Goal: Book appointment/travel/reservation

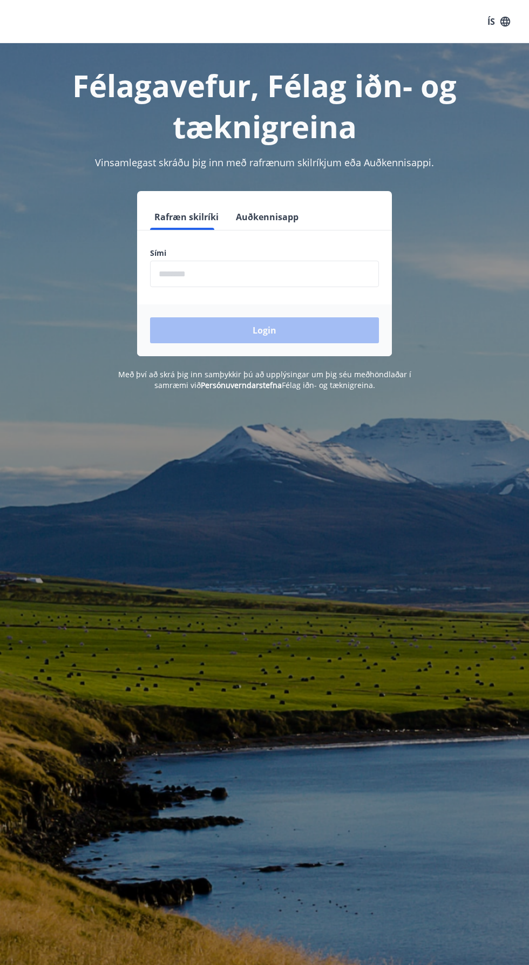
click at [176, 261] on input "phone" at bounding box center [264, 274] width 229 height 26
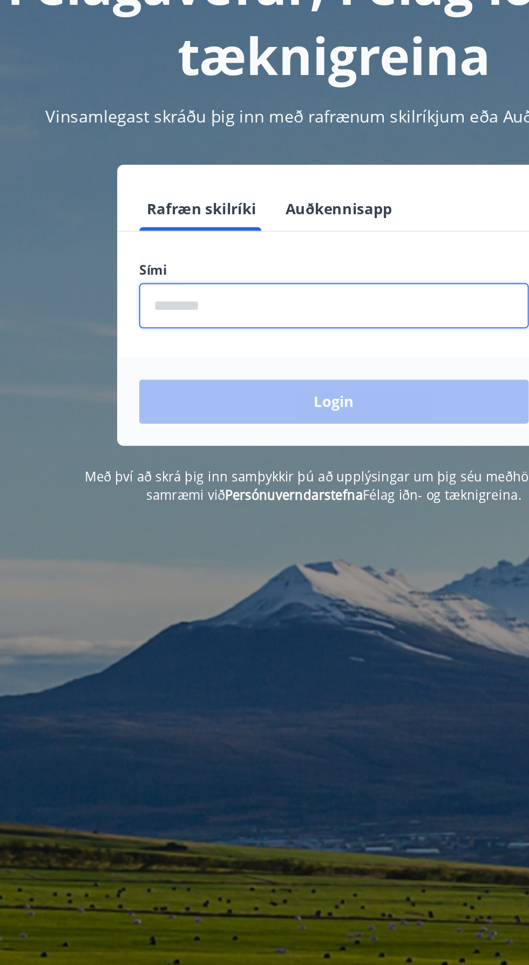
type input "********"
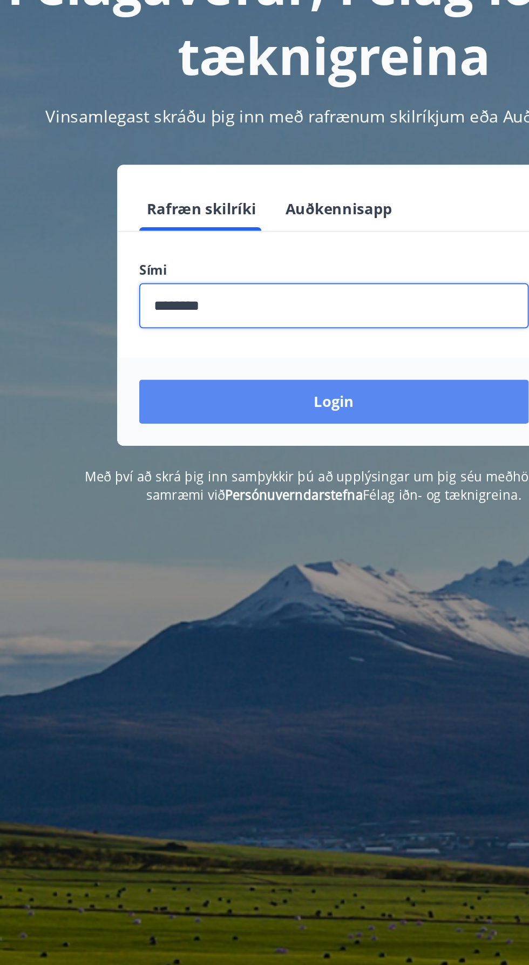
click at [188, 322] on button "Login" at bounding box center [264, 330] width 229 height 26
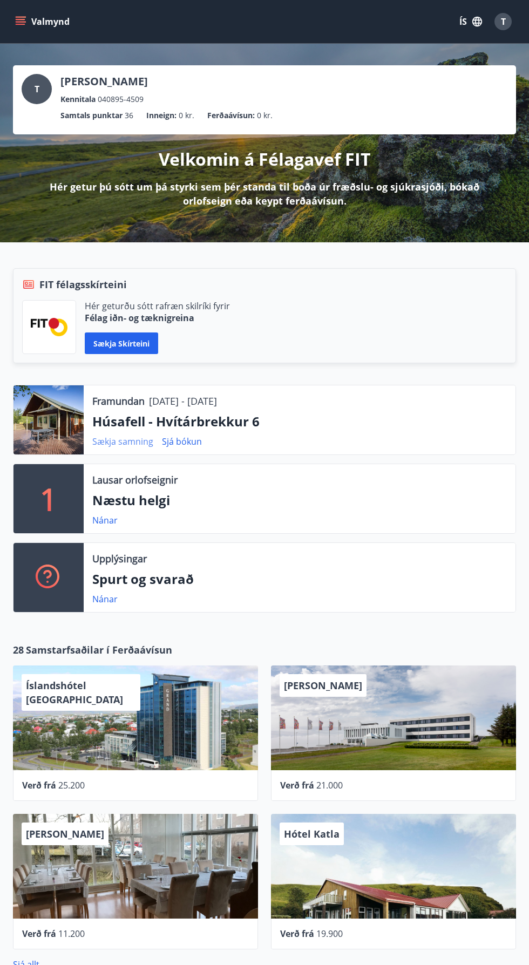
click at [117, 445] on link "Sækja samning" at bounding box center [122, 441] width 61 height 12
click at [113, 343] on button "Sækja skírteini" at bounding box center [121, 343] width 73 height 22
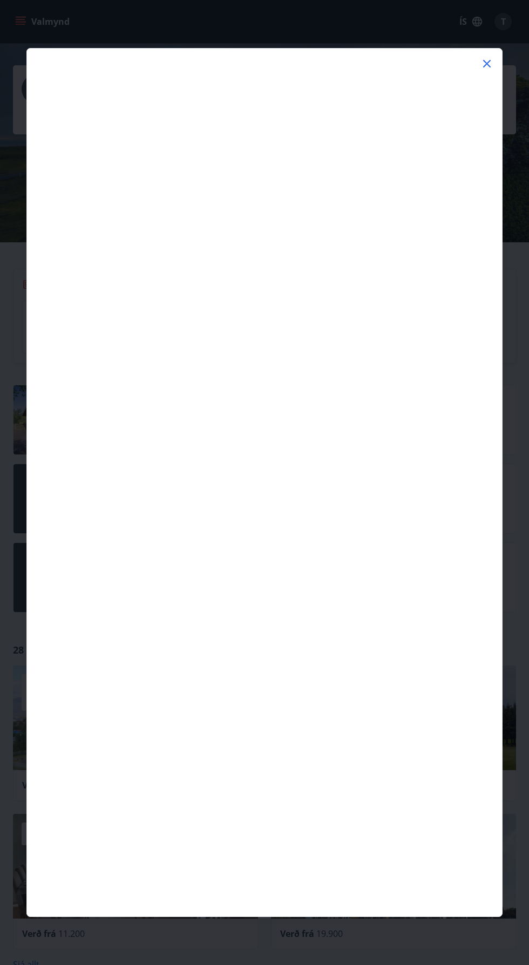
click at [480, 60] on icon at bounding box center [486, 63] width 13 height 13
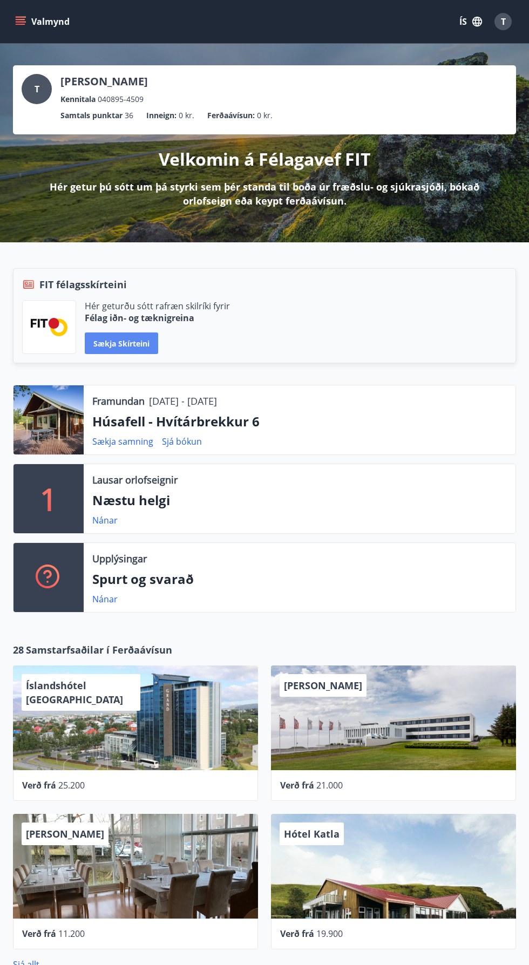
click at [121, 342] on button "Sækja skírteini" at bounding box center [121, 343] width 73 height 22
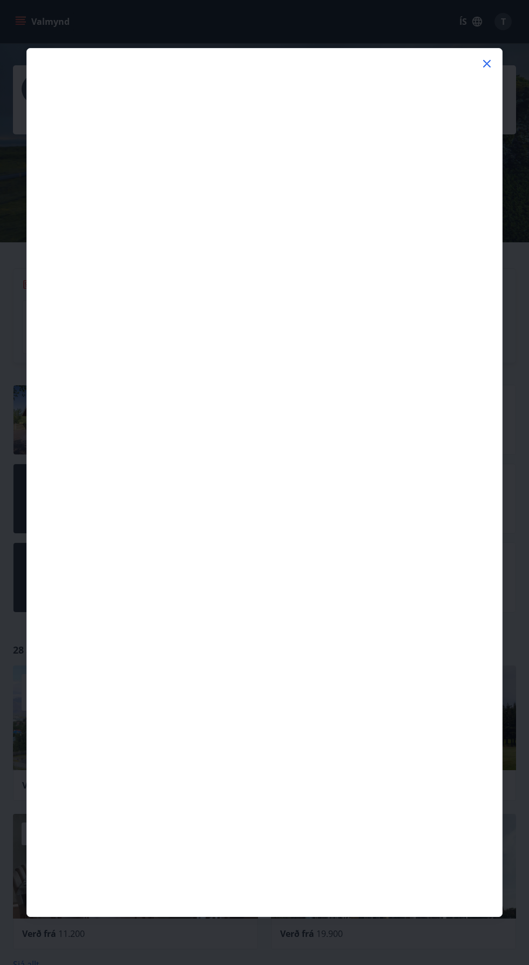
click at [486, 64] on icon at bounding box center [486, 63] width 13 height 13
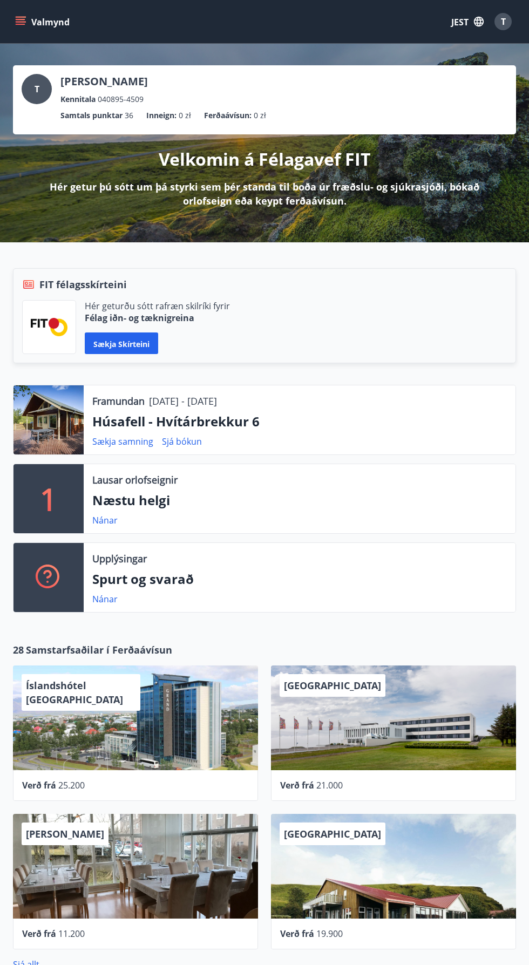
click at [116, 282] on font "FIT félagsskírteini" at bounding box center [82, 284] width 87 height 13
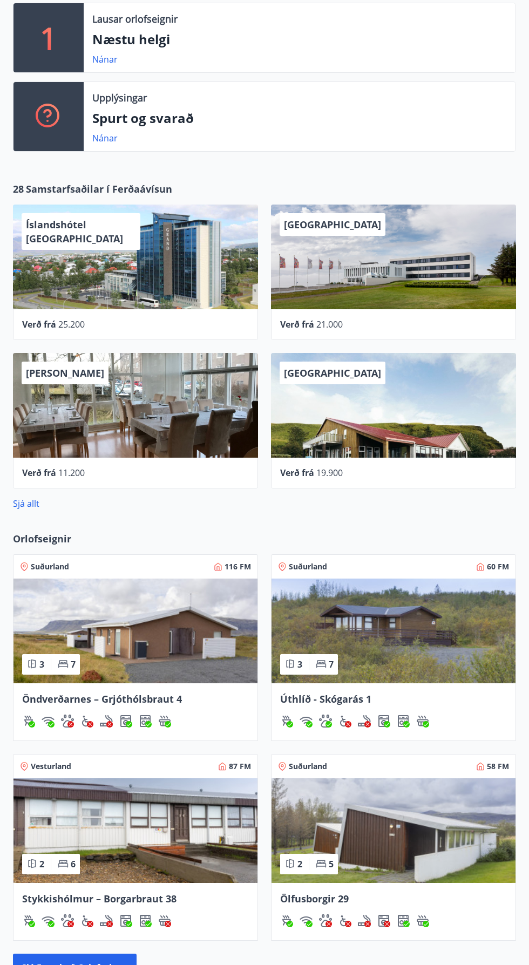
scroll to position [456, 0]
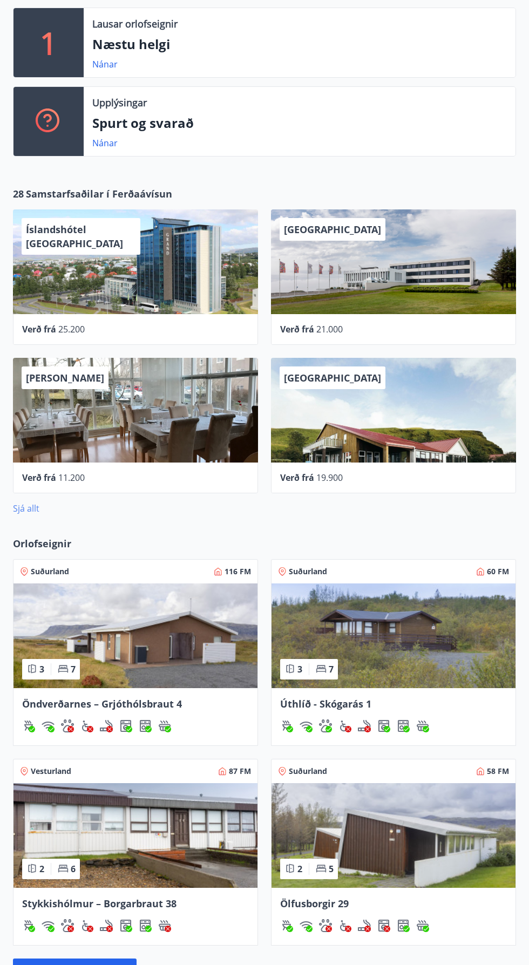
click at [25, 507] on font "Sjá allt" at bounding box center [26, 508] width 26 height 12
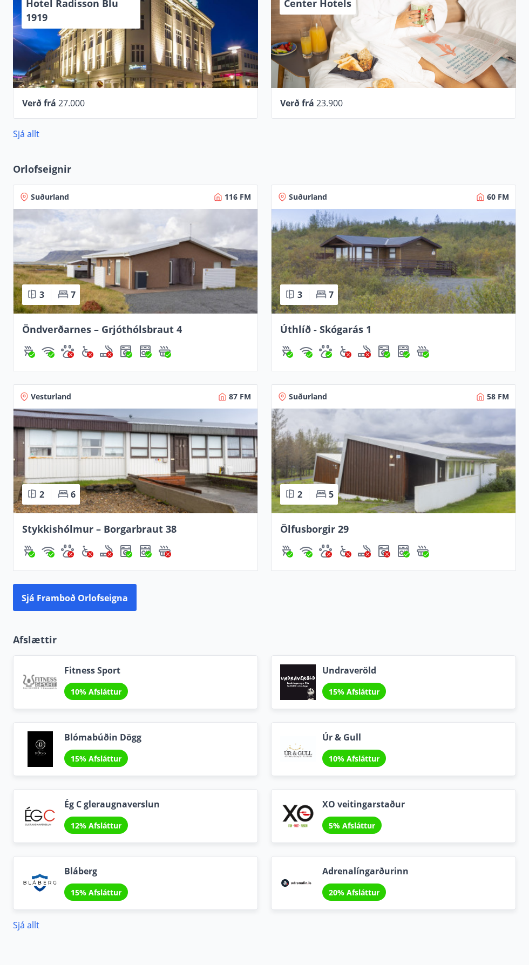
scroll to position [851, 0]
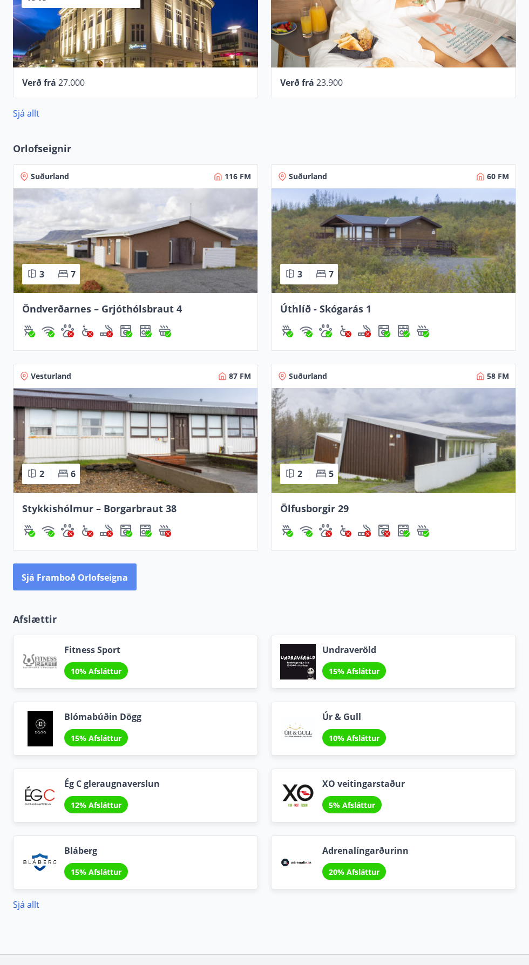
click at [52, 575] on font "Sjá framboð orlofseigna" at bounding box center [75, 577] width 106 height 12
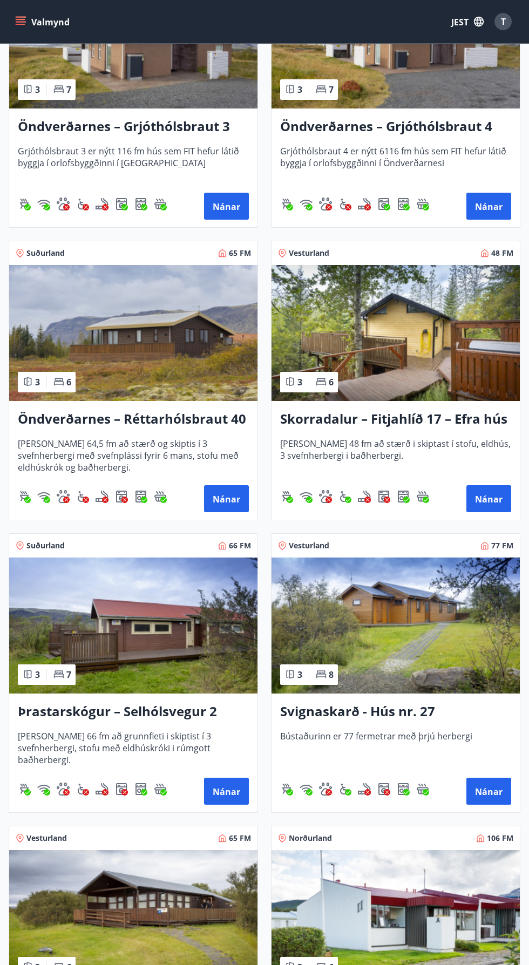
scroll to position [3213, 0]
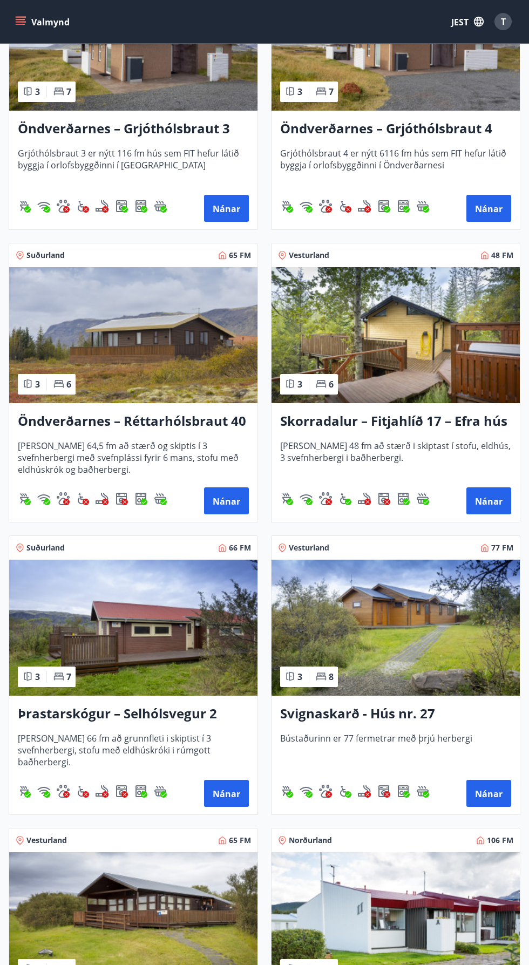
click at [172, 631] on img at bounding box center [133, 627] width 248 height 136
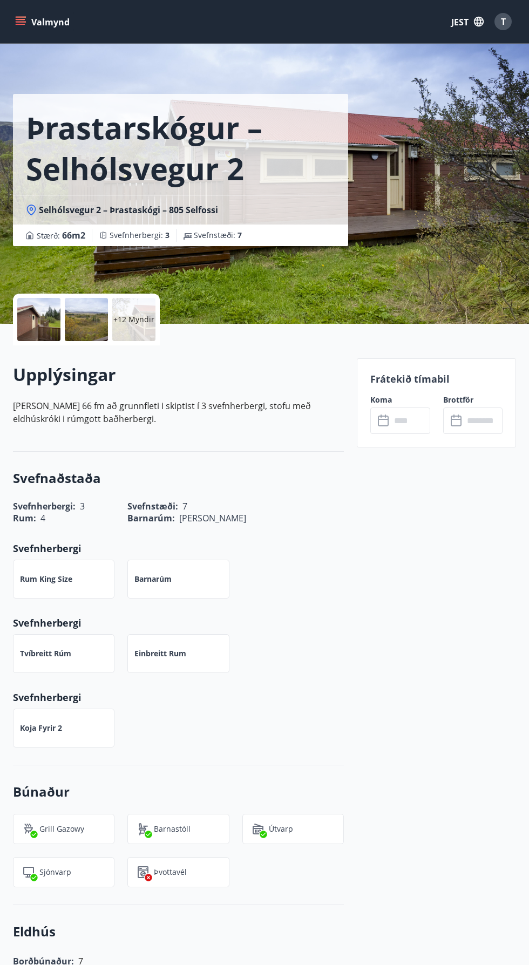
click at [130, 310] on div "+12 Myndir" at bounding box center [133, 319] width 43 height 43
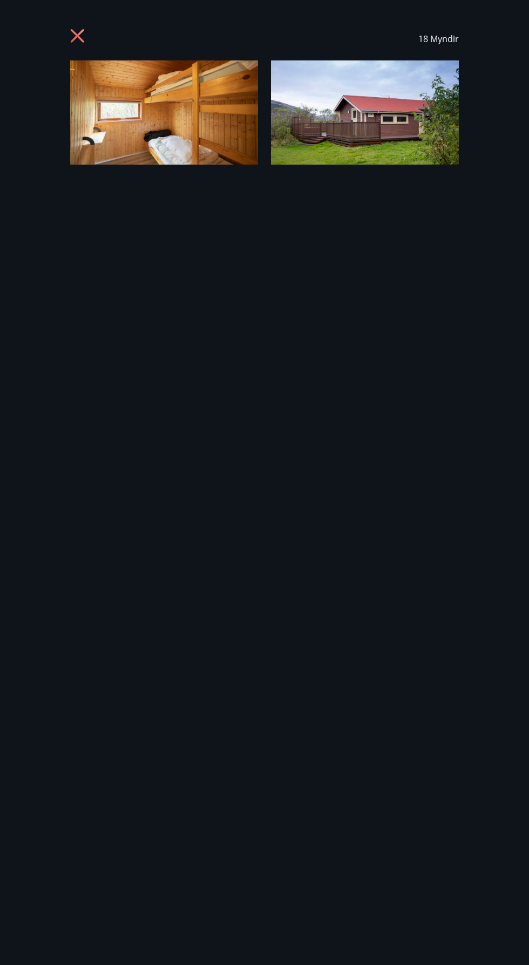
click at [80, 32] on icon at bounding box center [77, 35] width 13 height 13
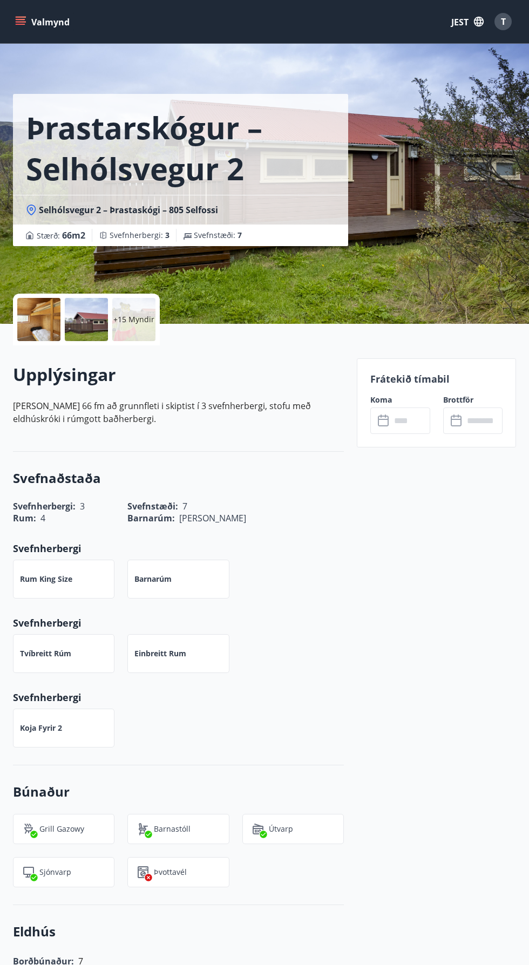
click at [408, 419] on input "text" at bounding box center [410, 420] width 39 height 26
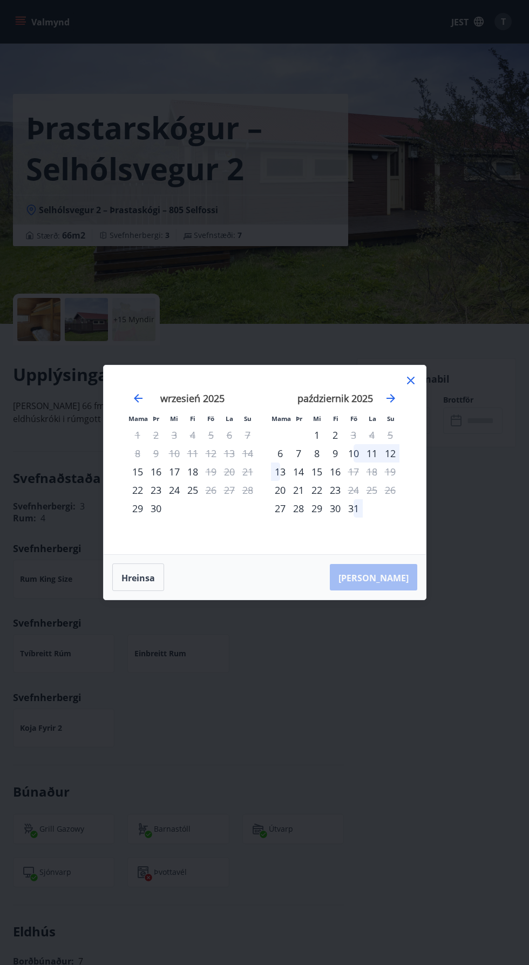
click at [374, 448] on font "11" at bounding box center [371, 453] width 11 height 13
click at [275, 466] on div "13" at bounding box center [280, 471] width 18 height 18
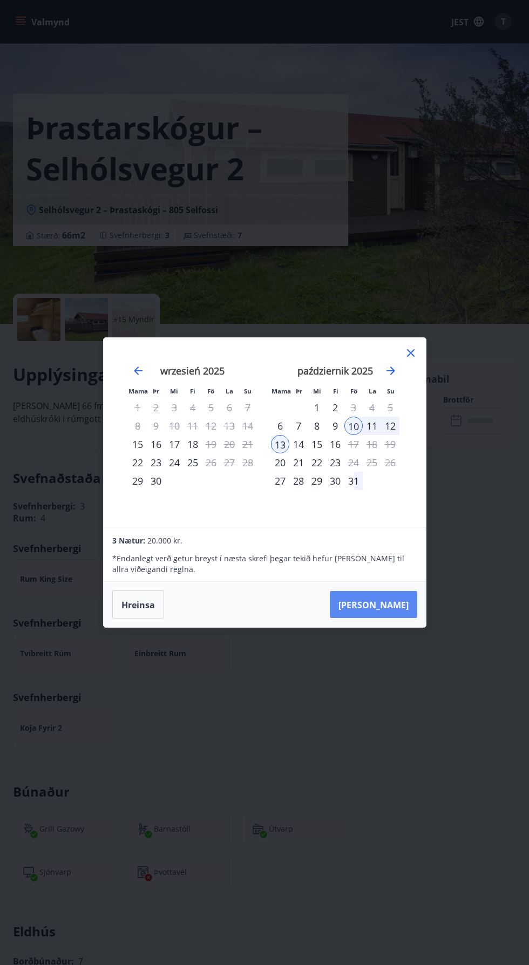
click at [409, 610] on button "Taka Frá" at bounding box center [373, 604] width 87 height 27
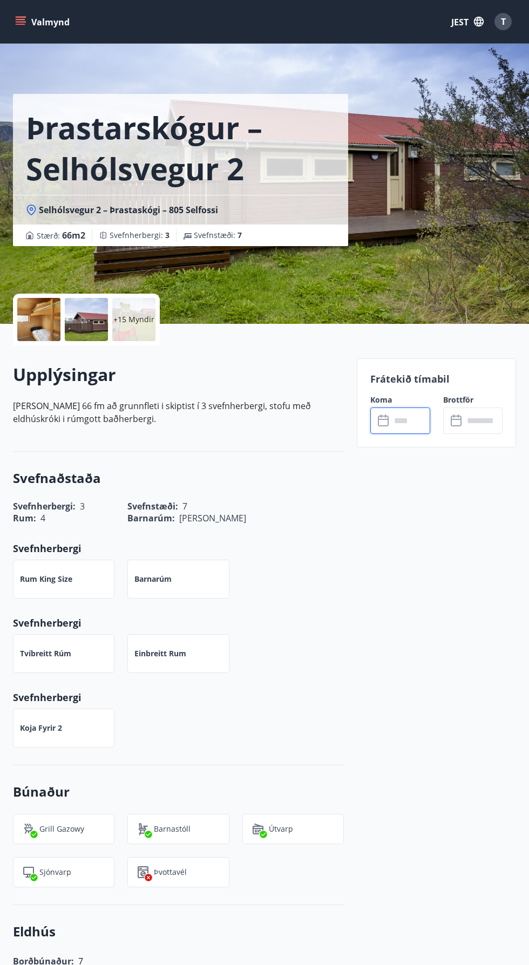
type input "******"
click at [122, 325] on div "+15 Myndir" at bounding box center [133, 319] width 43 height 43
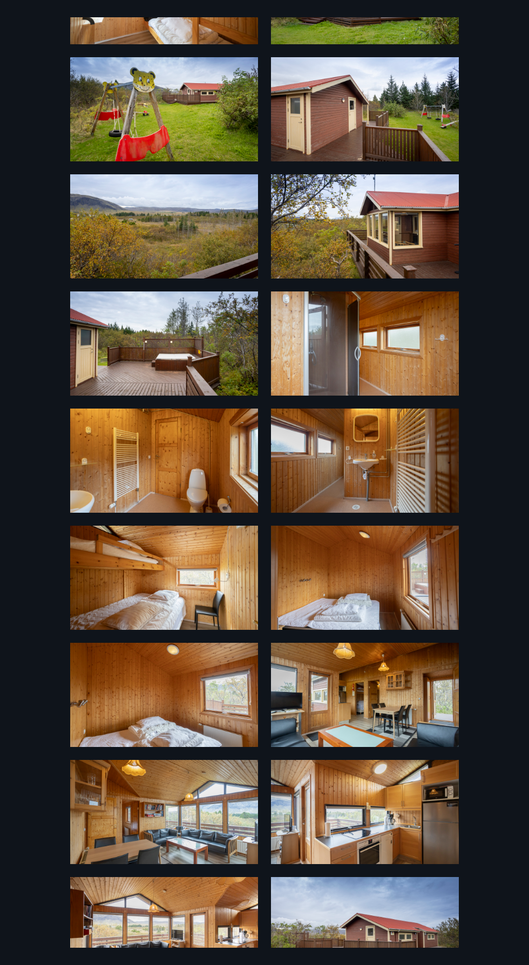
scroll to position [156, 0]
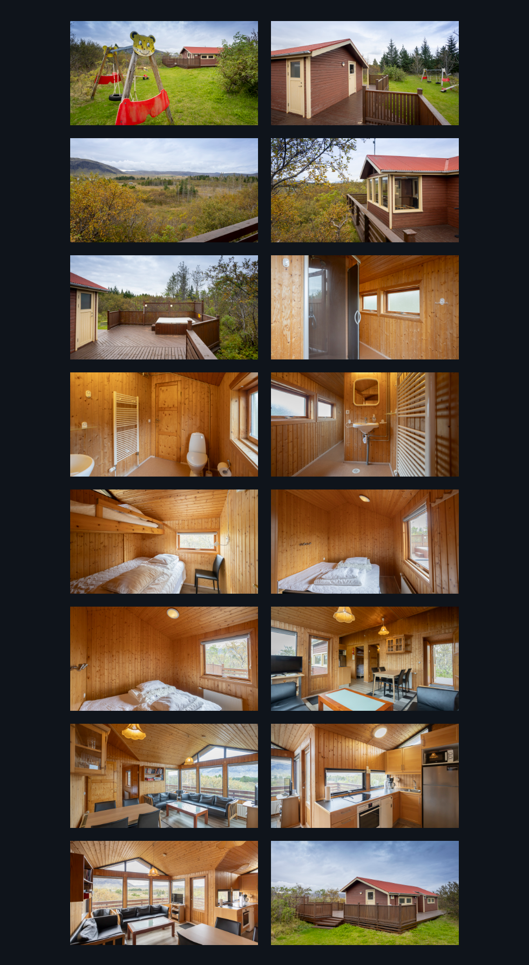
click at [206, 888] on img at bounding box center [164, 892] width 188 height 104
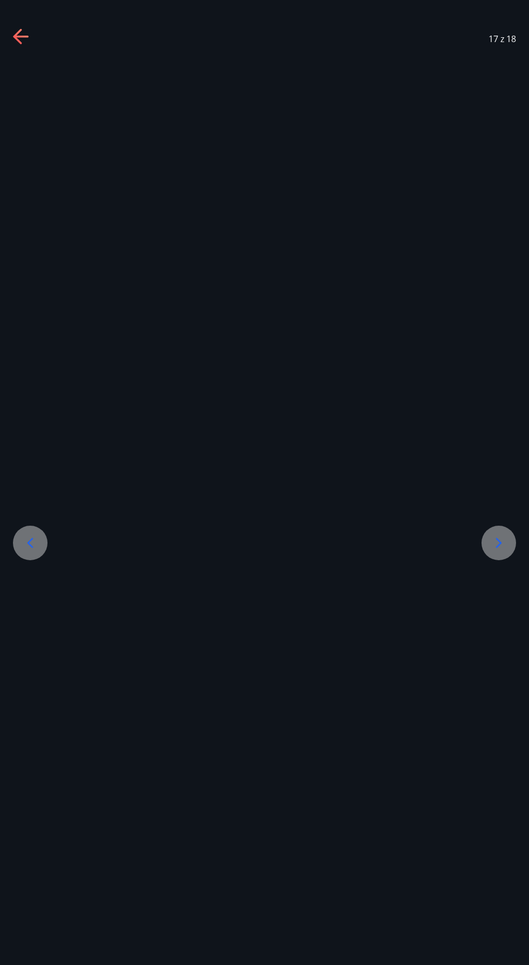
click at [17, 36] on icon at bounding box center [20, 37] width 15 height 2
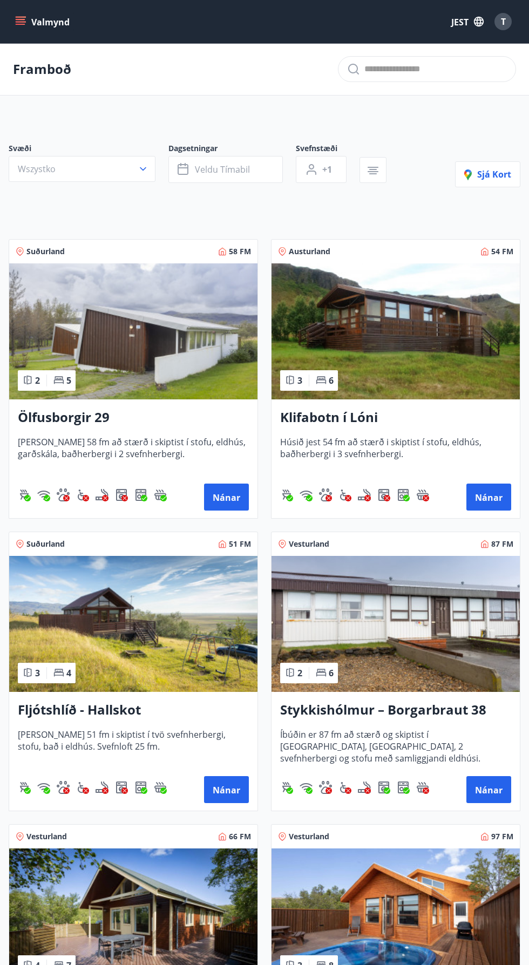
click at [503, 22] on font "T" at bounding box center [503, 22] width 5 height 12
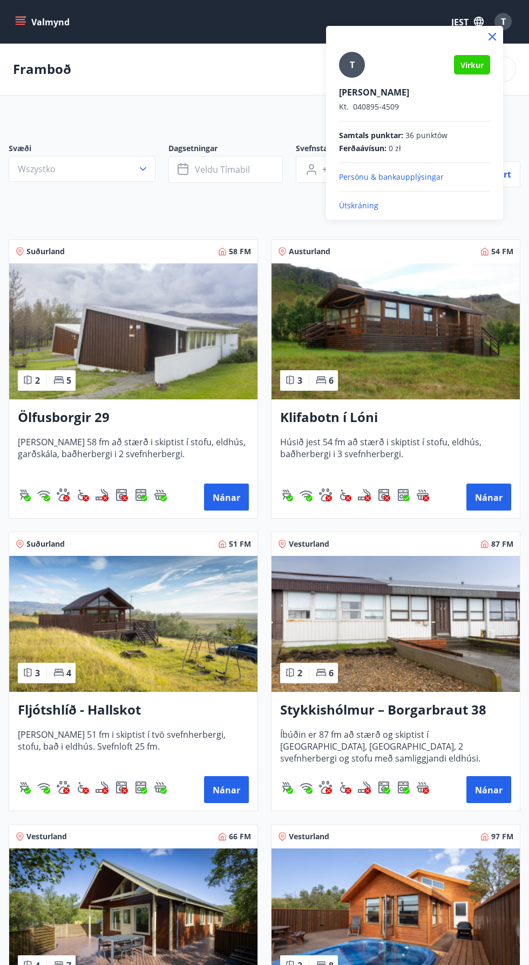
click at [40, 23] on div at bounding box center [264, 482] width 529 height 965
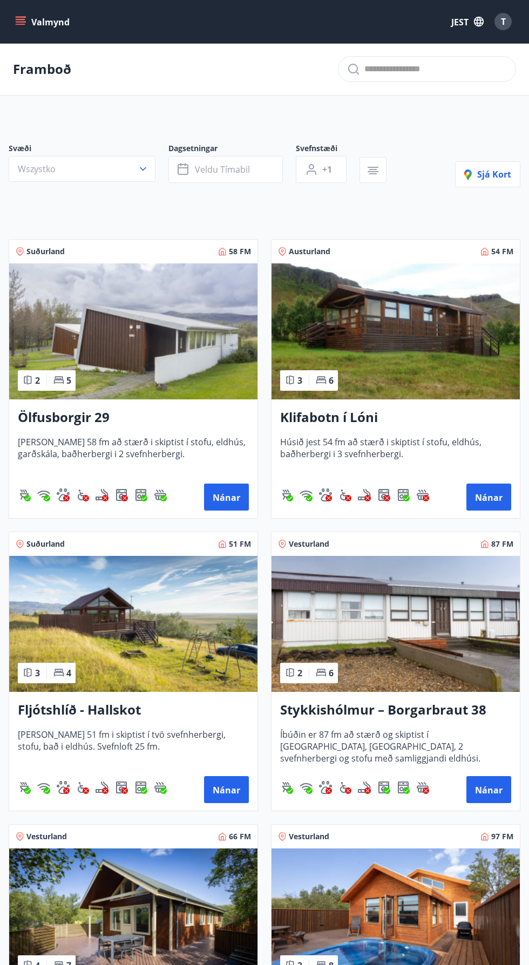
click at [16, 21] on icon "menu" at bounding box center [22, 21] width 12 height 1
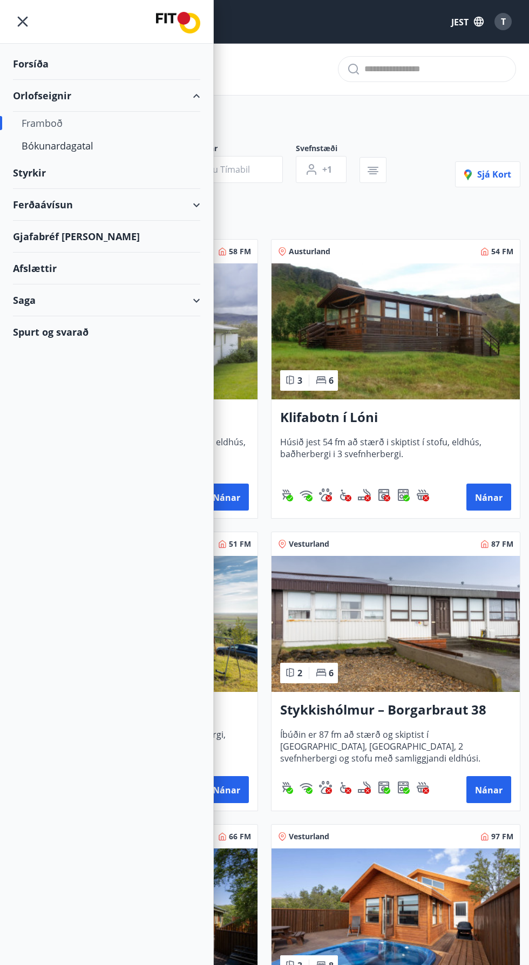
click at [47, 119] on font "Framboð" at bounding box center [42, 123] width 41 height 13
click at [40, 117] on font "Framboð" at bounding box center [42, 123] width 41 height 13
click at [34, 126] on font "Framboð" at bounding box center [42, 123] width 41 height 13
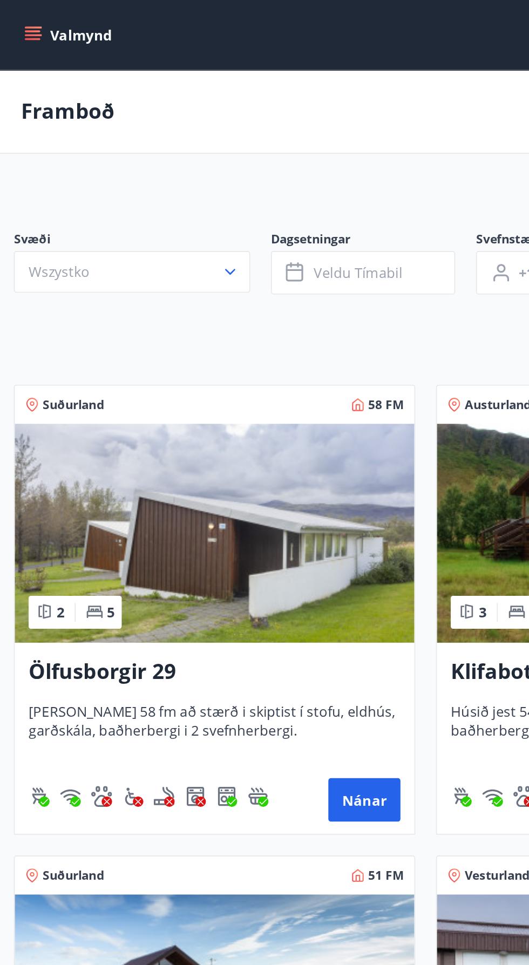
click at [20, 19] on icon "menu" at bounding box center [21, 19] width 10 height 1
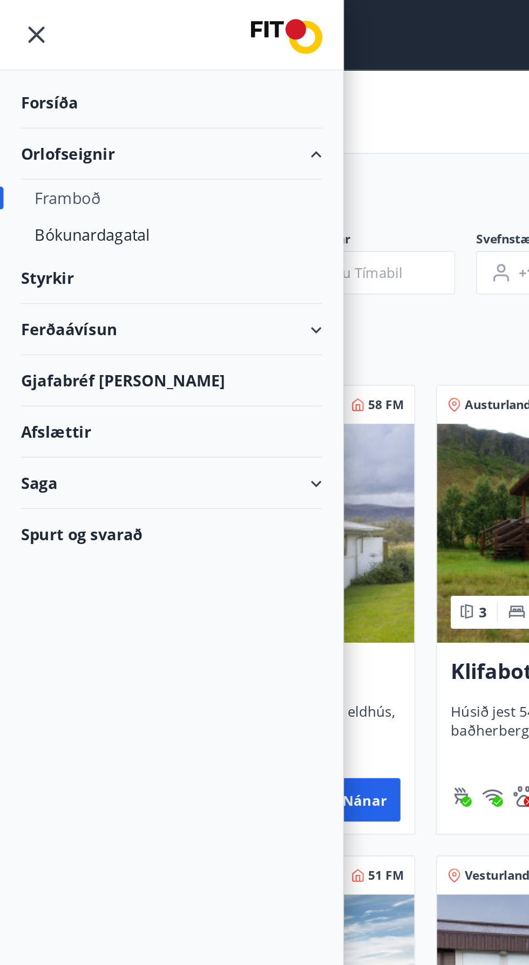
click at [37, 126] on font "Framboð" at bounding box center [42, 123] width 41 height 13
click at [40, 120] on font "Framboð" at bounding box center [42, 123] width 41 height 13
click at [75, 145] on font "Bókunardagatal" at bounding box center [58, 145] width 72 height 13
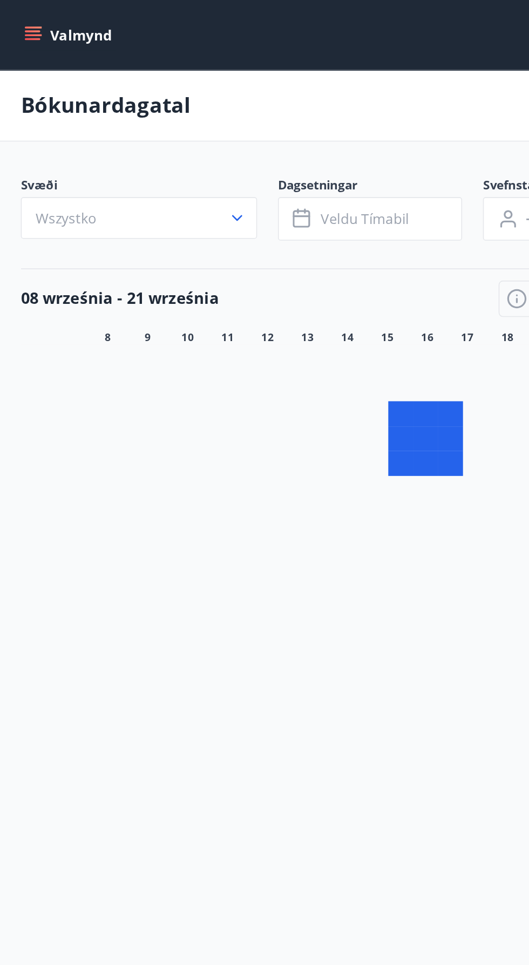
click at [20, 24] on icon "menu" at bounding box center [21, 24] width 10 height 1
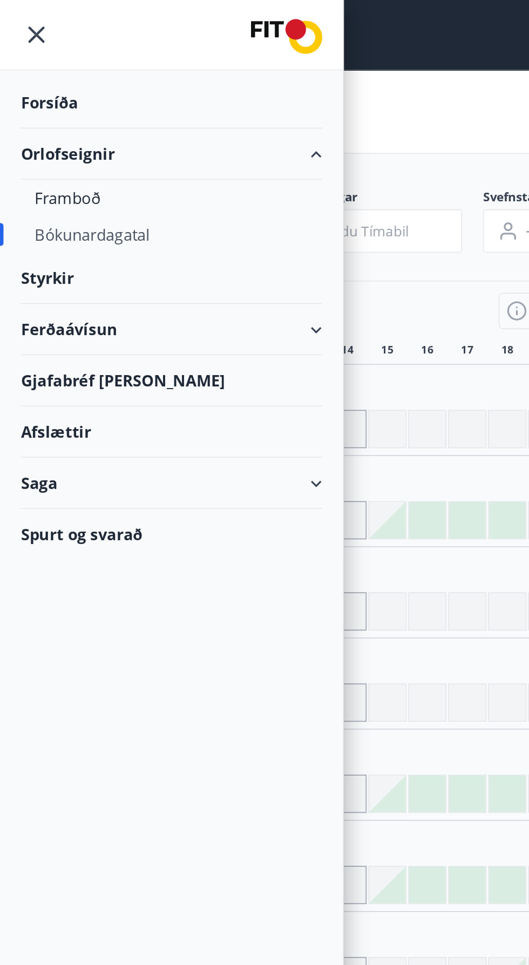
click at [37, 67] on font "Forsíða" at bounding box center [31, 63] width 36 height 13
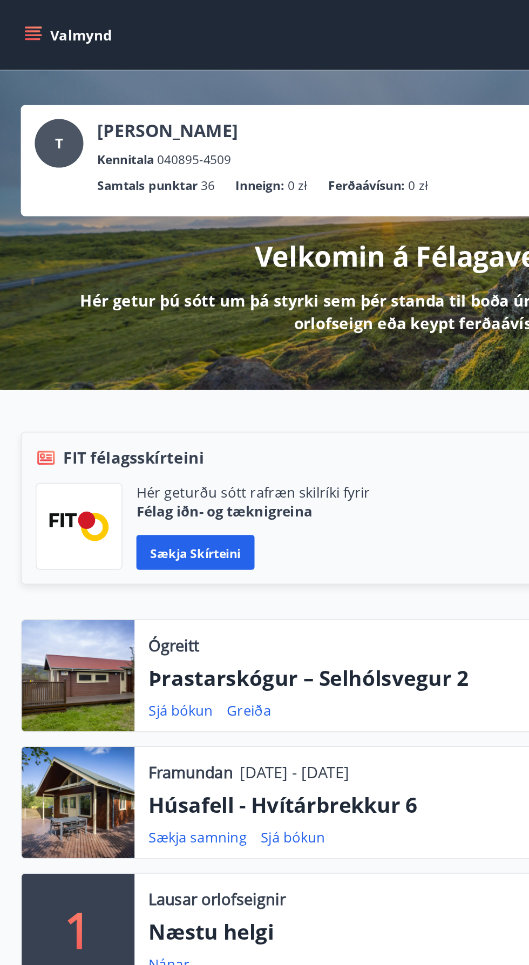
click at [19, 20] on icon "menu" at bounding box center [20, 21] width 11 height 11
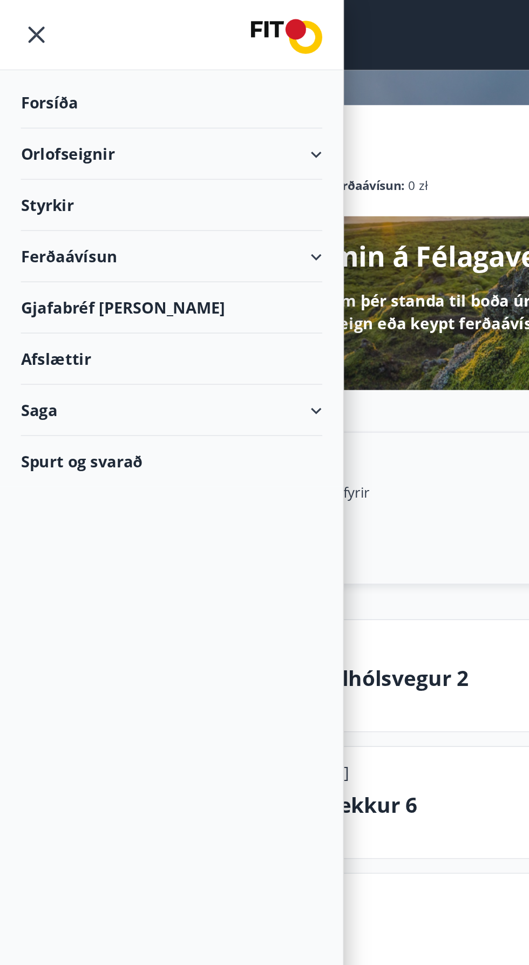
click at [33, 91] on font "Orlofseignir" at bounding box center [42, 95] width 58 height 13
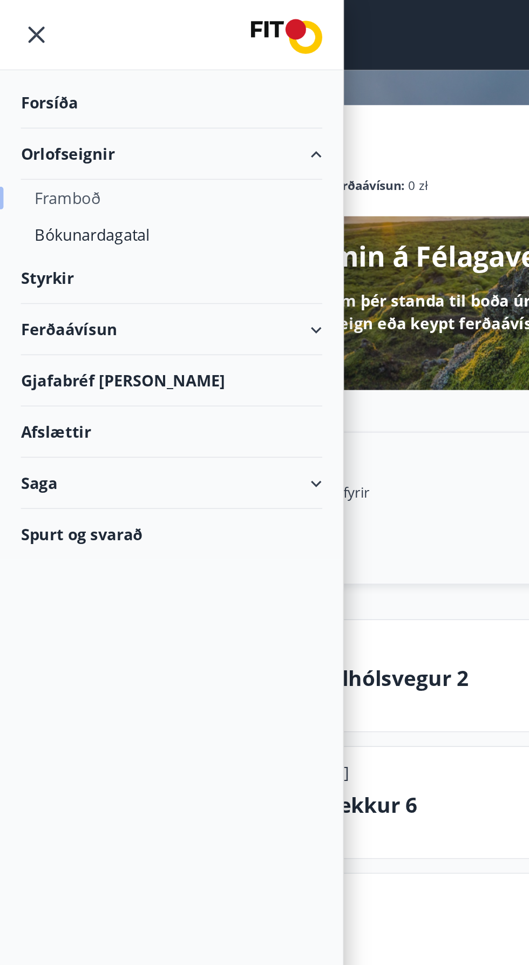
click at [37, 129] on font "Framboð" at bounding box center [42, 123] width 41 height 13
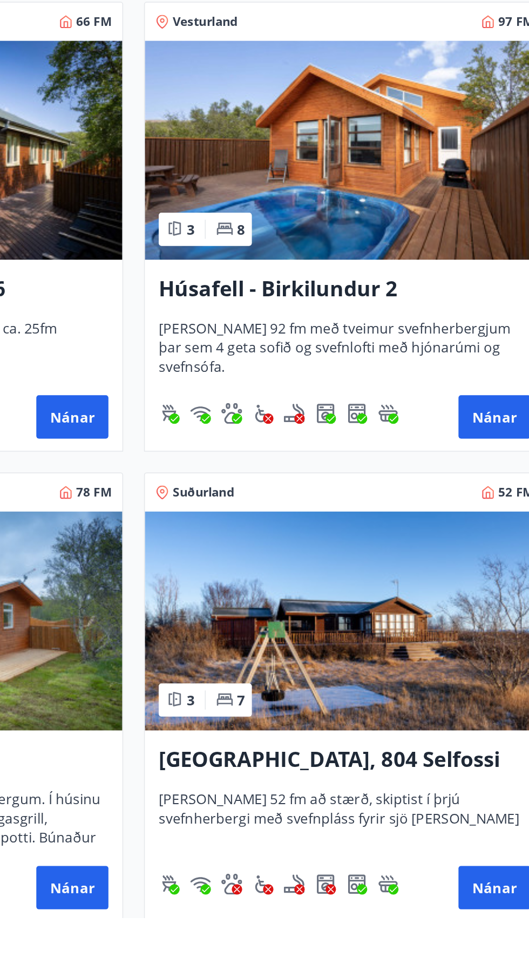
scroll to position [428, 0]
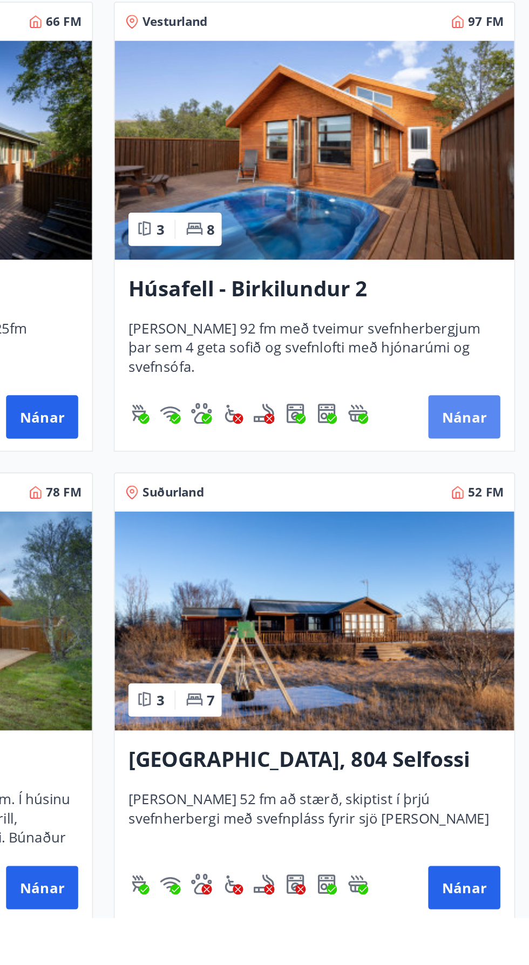
click at [508, 654] on button "Nánar" at bounding box center [488, 653] width 45 height 27
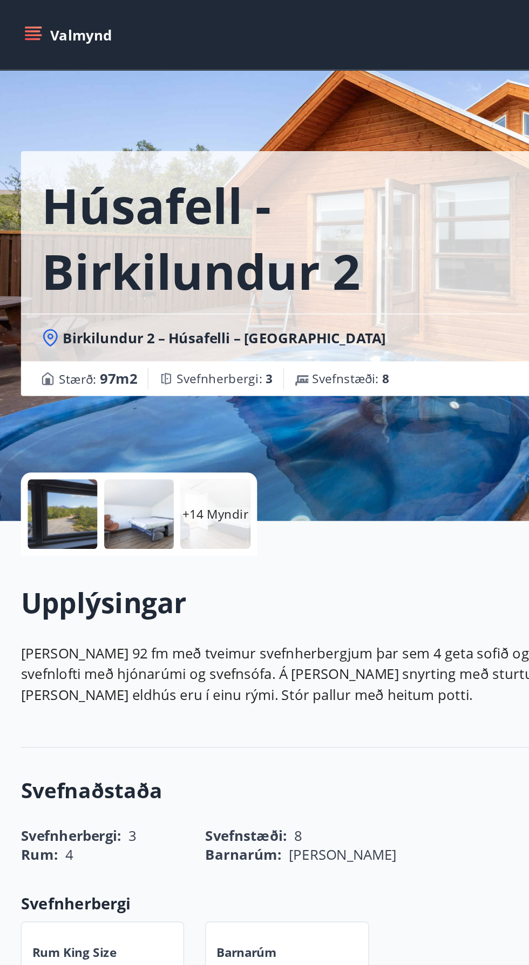
click at [139, 319] on font "+14 Myndir" at bounding box center [133, 319] width 41 height 10
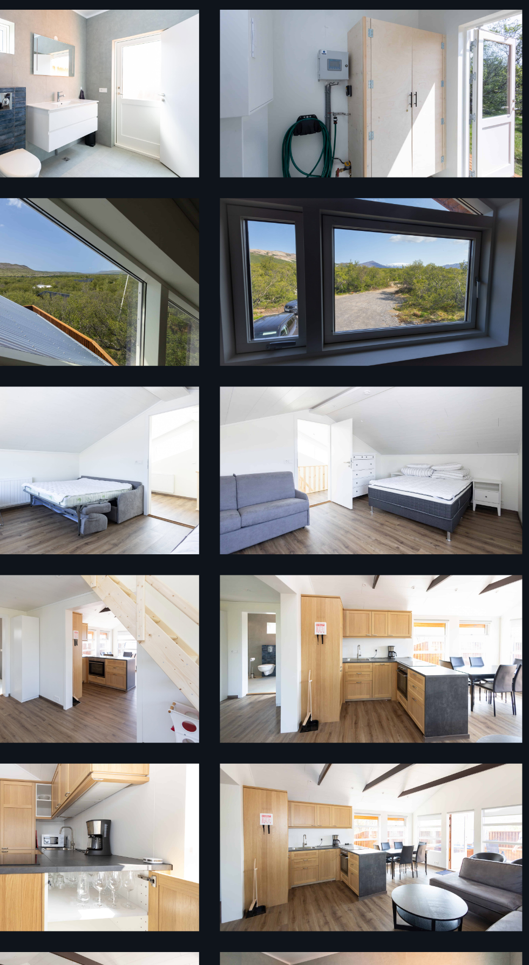
scroll to position [29, 0]
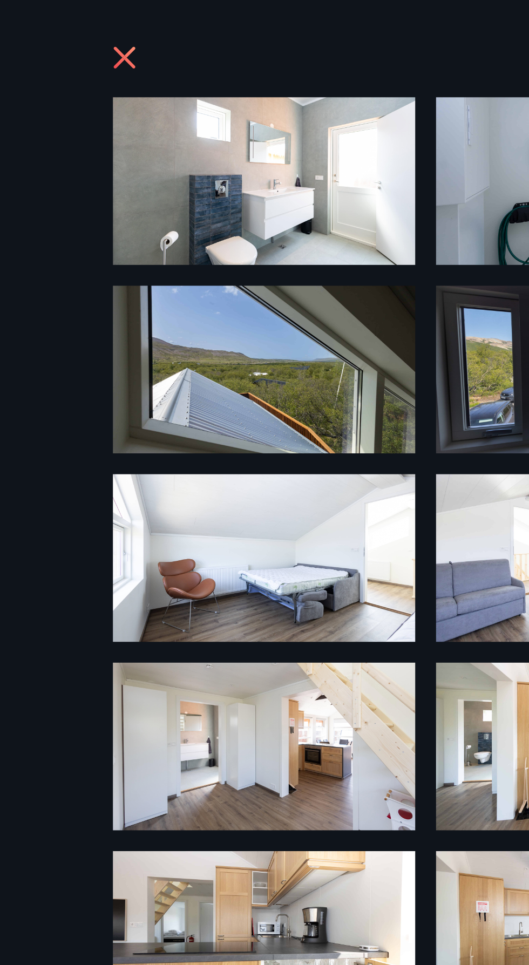
click at [77, 36] on icon at bounding box center [77, 36] width 3 height 3
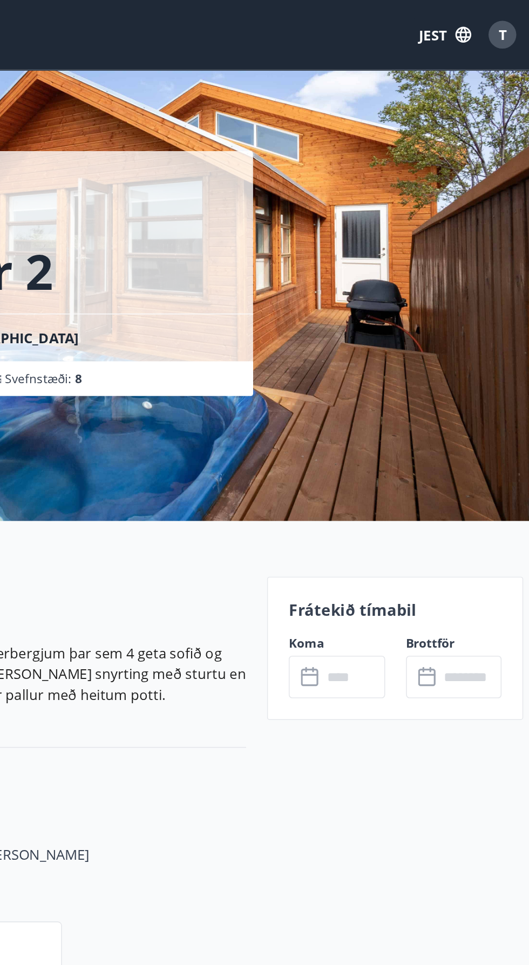
scroll to position [0, 0]
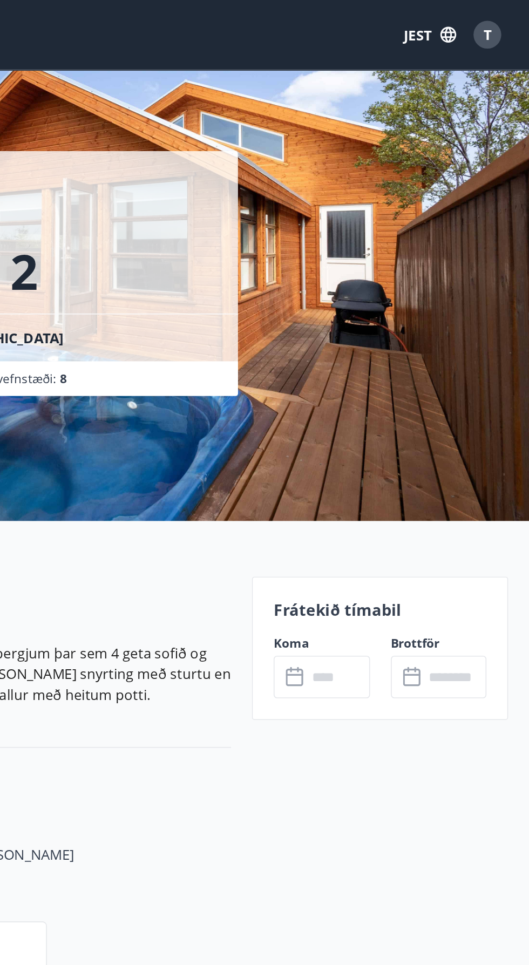
click at [404, 419] on input "text" at bounding box center [410, 420] width 39 height 26
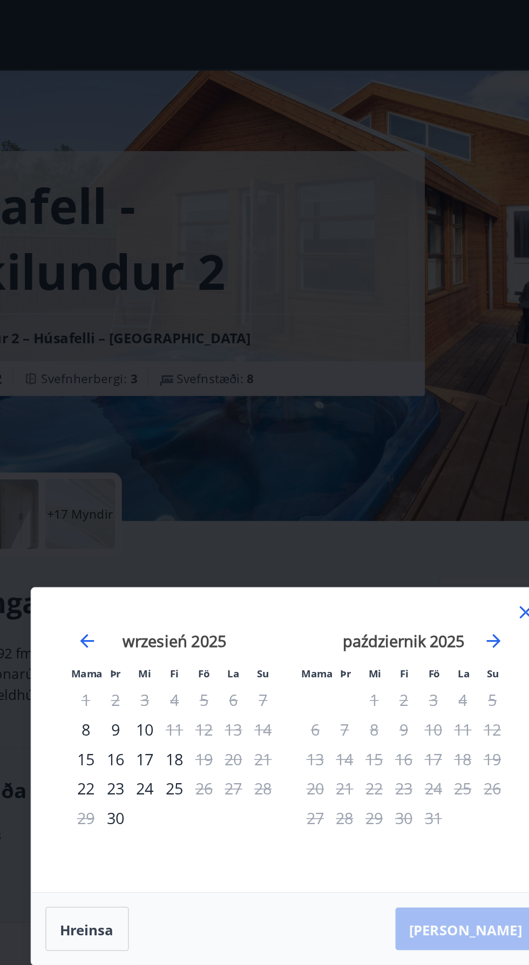
click at [406, 376] on icon at bounding box center [410, 380] width 13 height 13
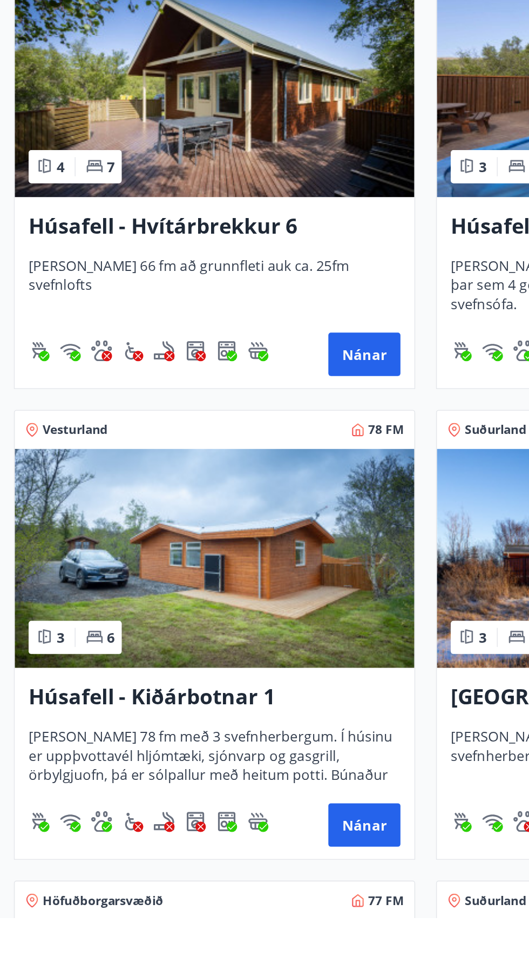
scroll to position [468, 0]
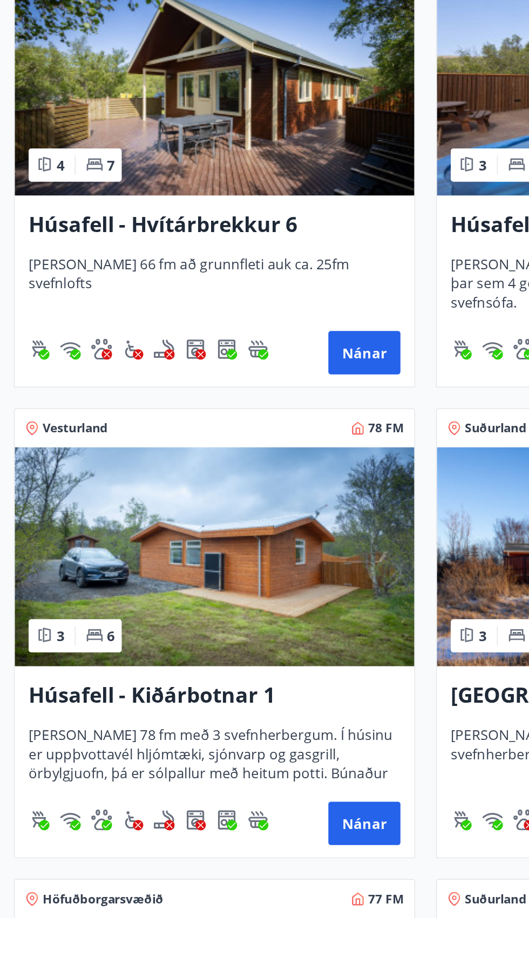
click at [196, 746] on img at bounding box center [133, 740] width 248 height 136
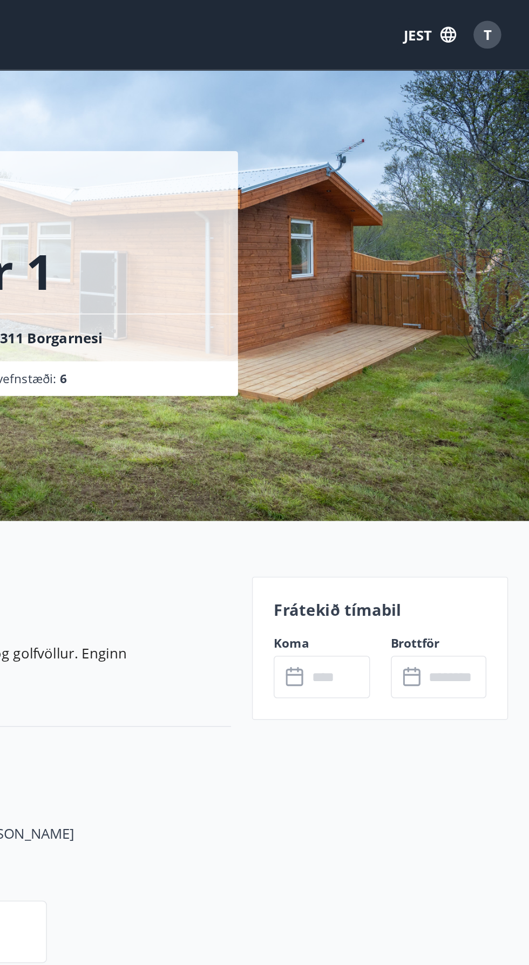
click at [401, 415] on input "text" at bounding box center [410, 420] width 39 height 26
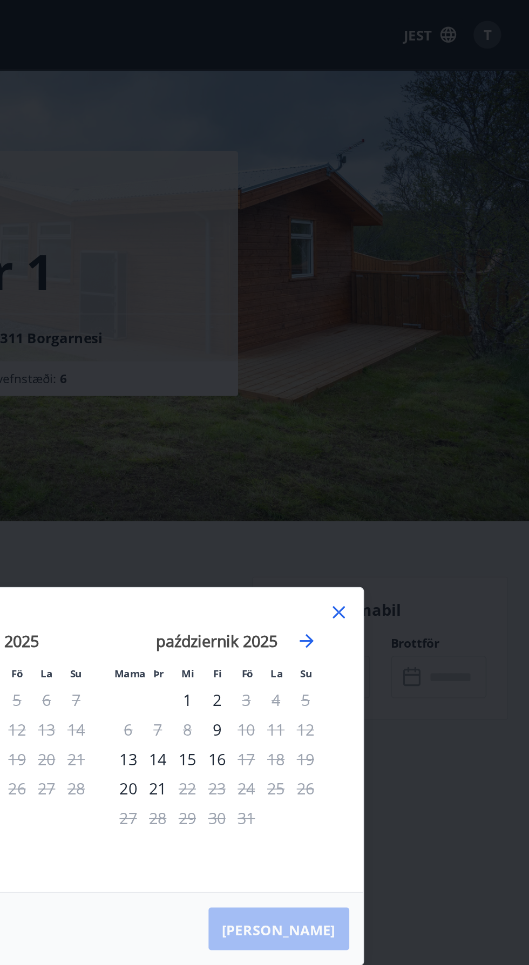
click at [410, 380] on icon at bounding box center [410, 380] width 2 height 2
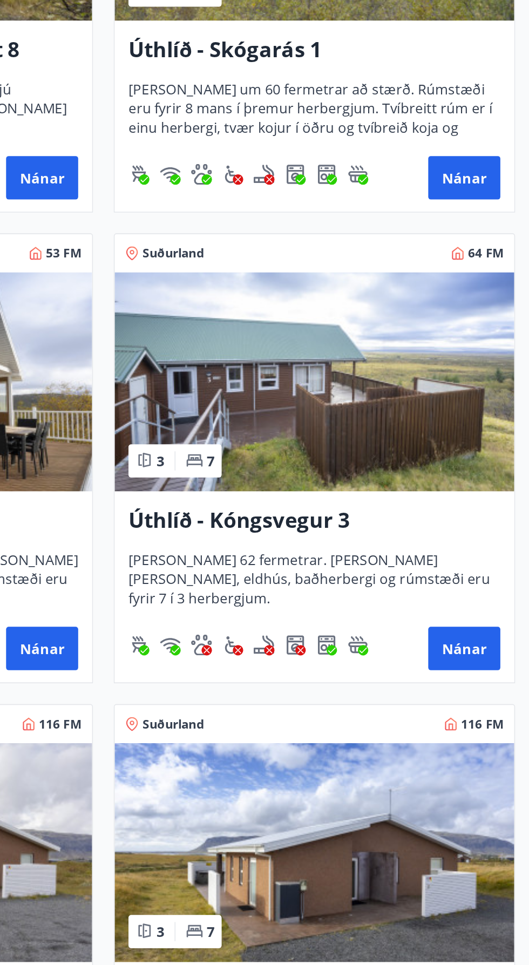
scroll to position [2364, 0]
click at [462, 336] on img at bounding box center [395, 306] width 248 height 136
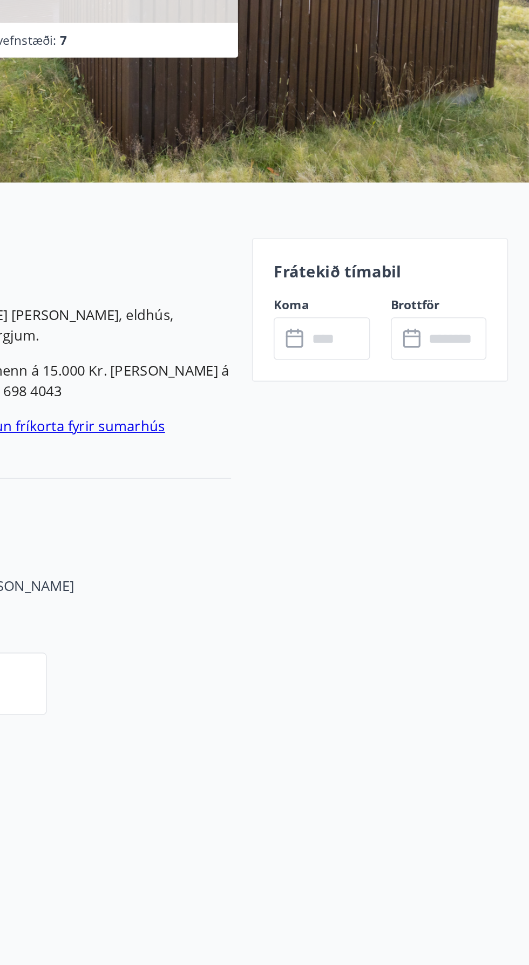
click at [391, 411] on input "text" at bounding box center [410, 420] width 39 height 26
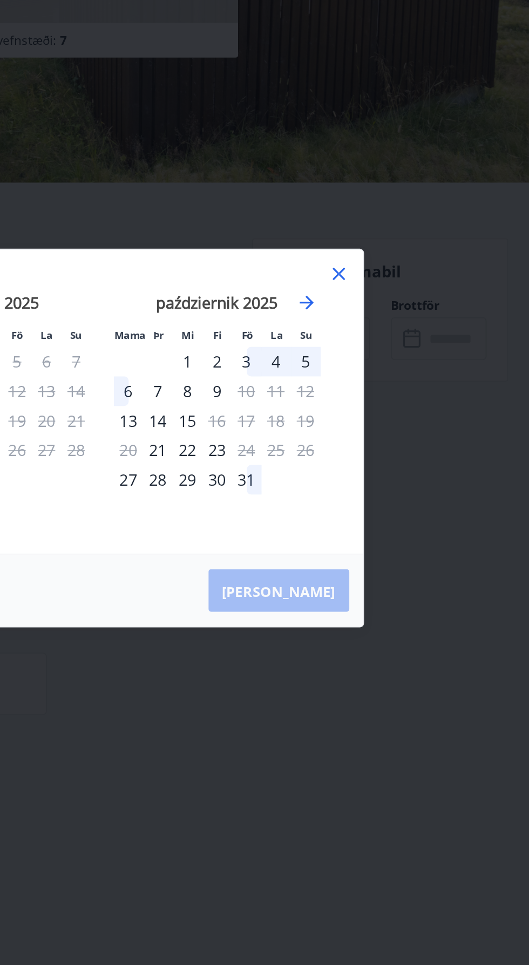
click at [392, 434] on font "5" at bounding box center [389, 434] width 5 height 13
click at [279, 455] on div "6" at bounding box center [280, 453] width 18 height 18
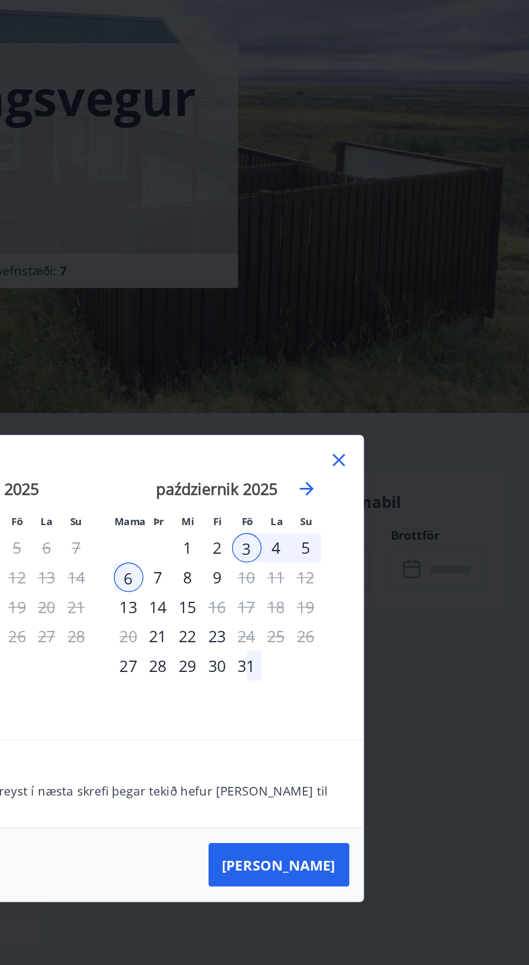
click at [410, 356] on icon at bounding box center [410, 352] width 13 height 13
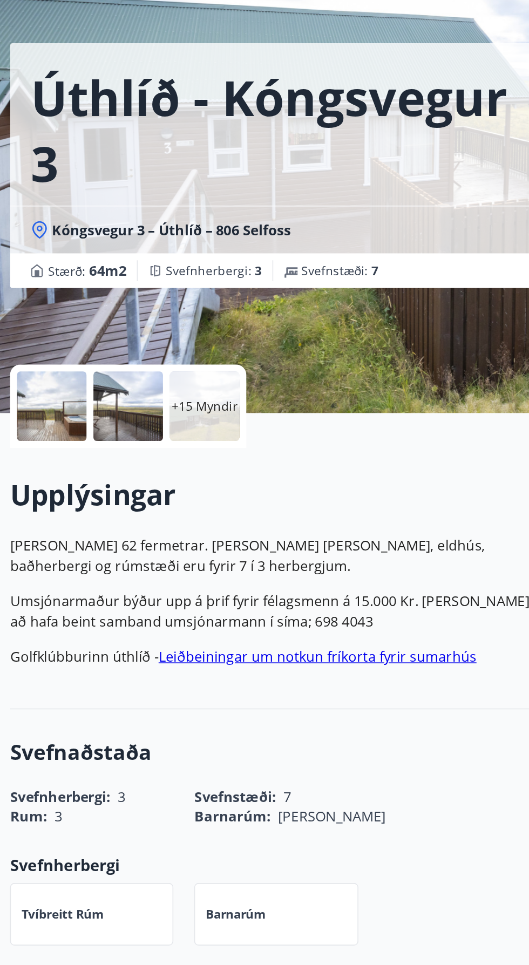
click at [45, 324] on div at bounding box center [38, 319] width 43 height 43
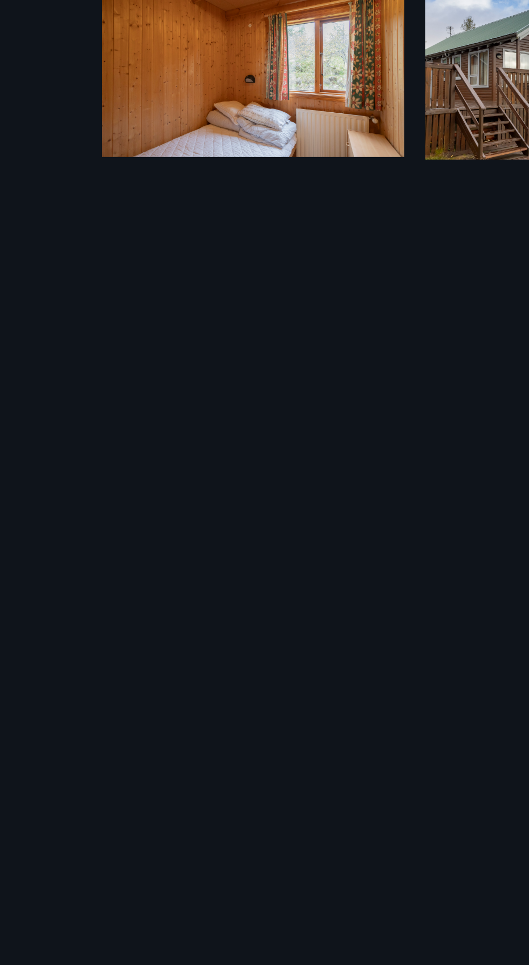
click at [138, 114] on img at bounding box center [164, 112] width 188 height 104
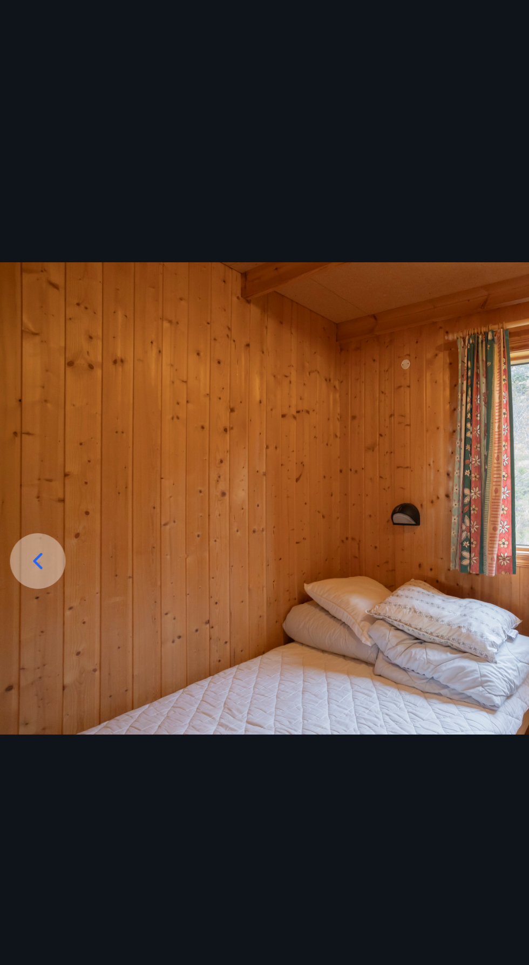
scroll to position [29, 0]
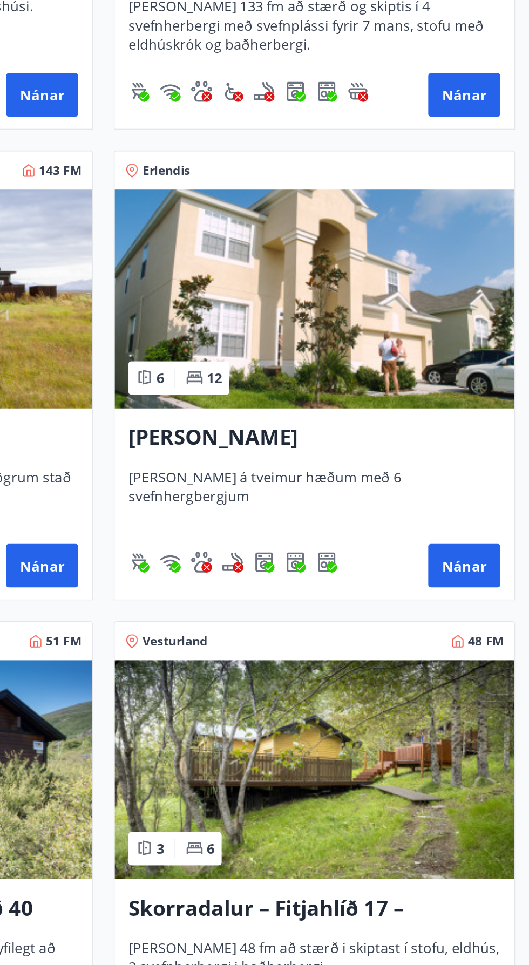
scroll to position [1520, 0]
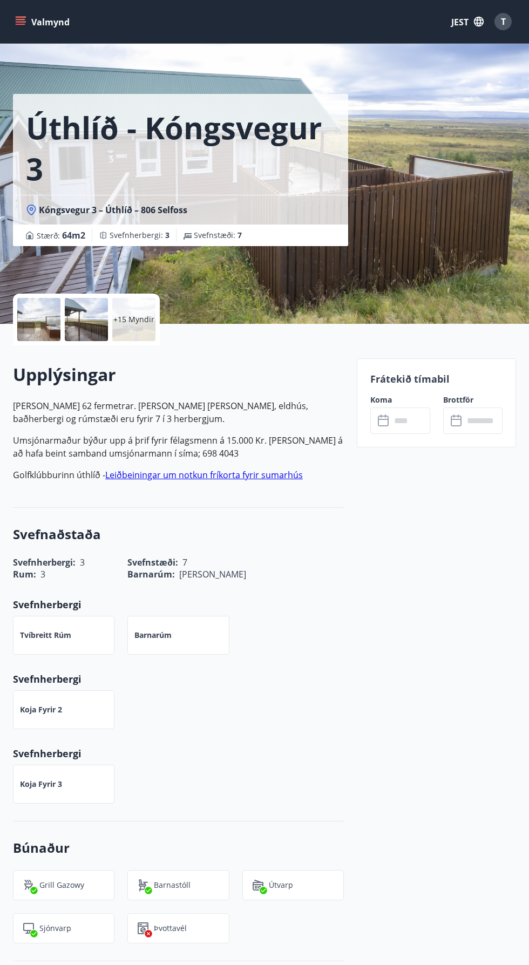
click at [397, 415] on input "text" at bounding box center [410, 420] width 39 height 26
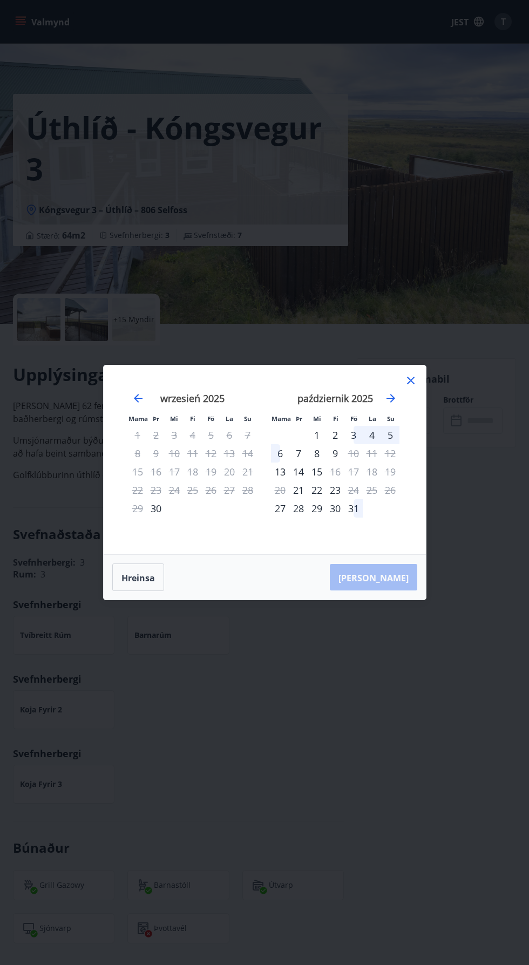
click at [361, 439] on div "3" at bounding box center [353, 435] width 18 height 18
click at [276, 452] on div "6" at bounding box center [280, 453] width 18 height 18
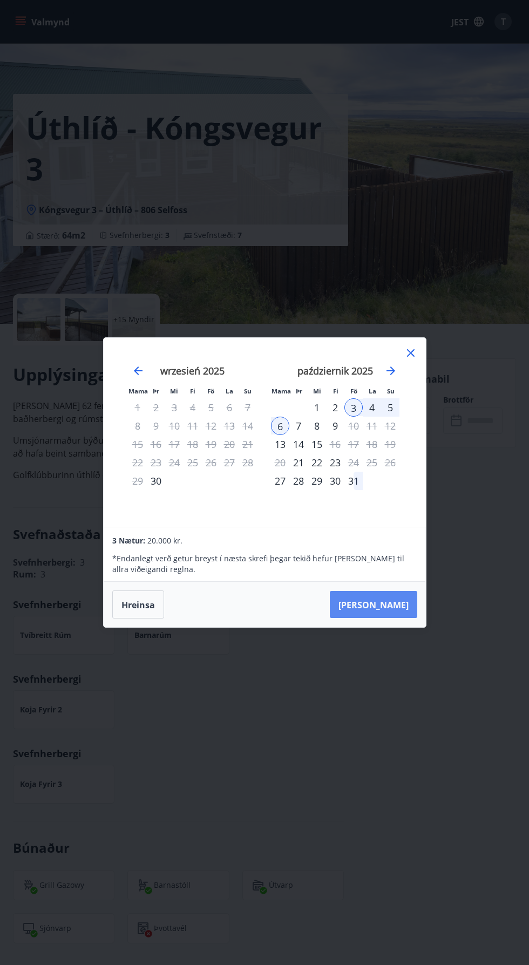
click at [410, 607] on button "Taka Frá" at bounding box center [373, 604] width 87 height 27
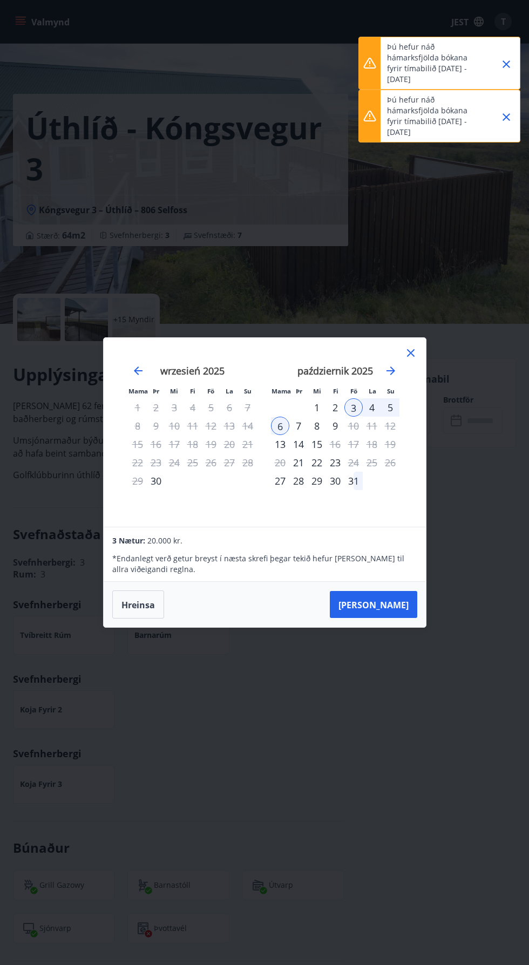
click at [325, 821] on div "Mama Þr Mi Fi Fö La Su Mama Þr Mi Fi Fö La Su sierpień 2025 1 2 3 4 5 6 7 8 9 1…" at bounding box center [264, 482] width 529 height 965
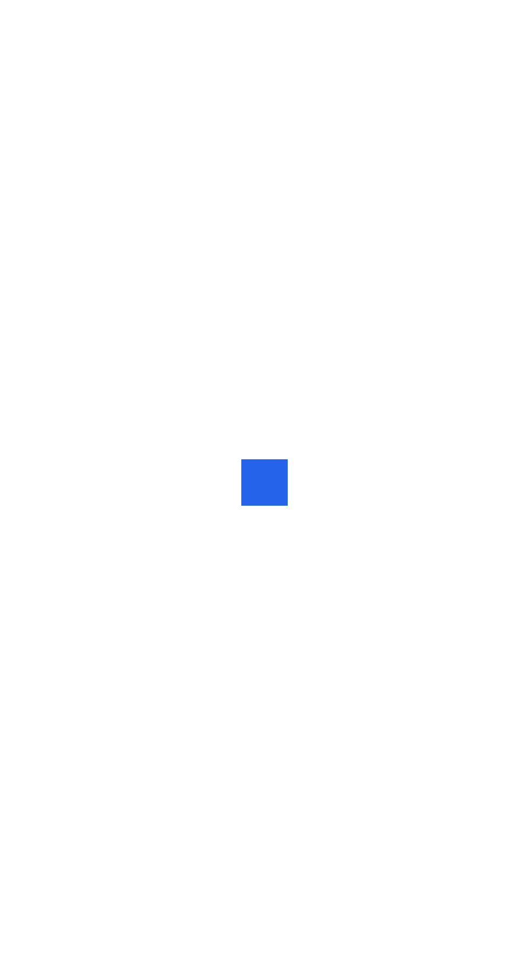
click at [19, 36] on div at bounding box center [264, 482] width 529 height 965
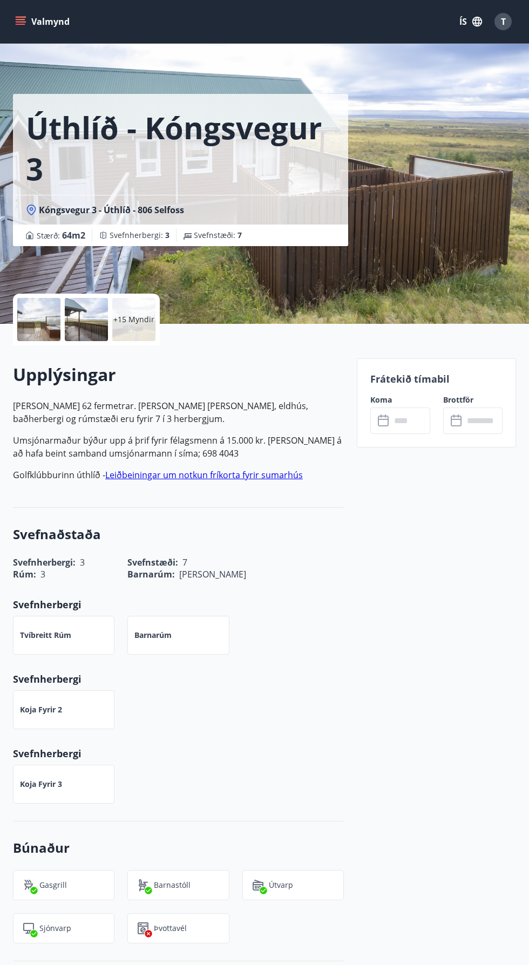
click at [20, 22] on icon "menu" at bounding box center [22, 21] width 12 height 1
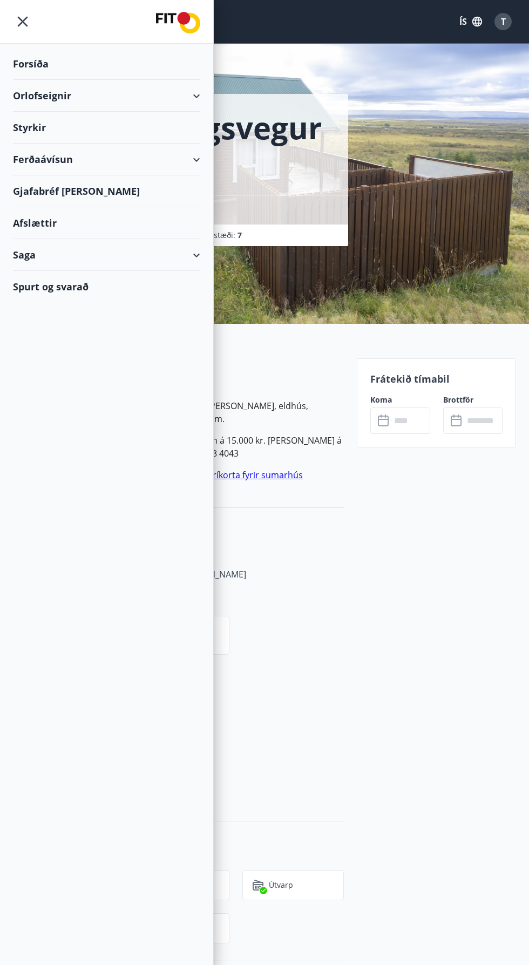
click at [31, 66] on div "Forsíða" at bounding box center [106, 64] width 187 height 32
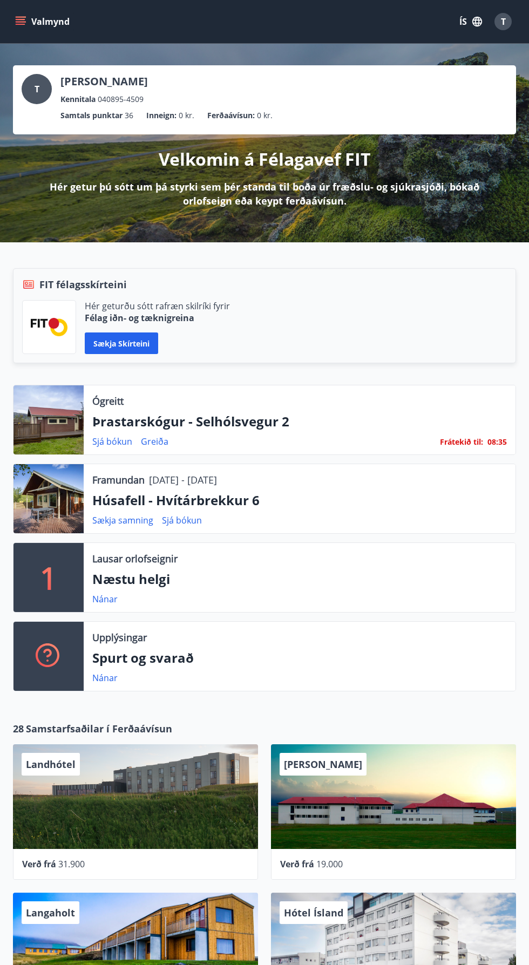
click at [51, 425] on div at bounding box center [48, 419] width 70 height 69
click at [94, 441] on link "Sjá bókun" at bounding box center [112, 441] width 40 height 12
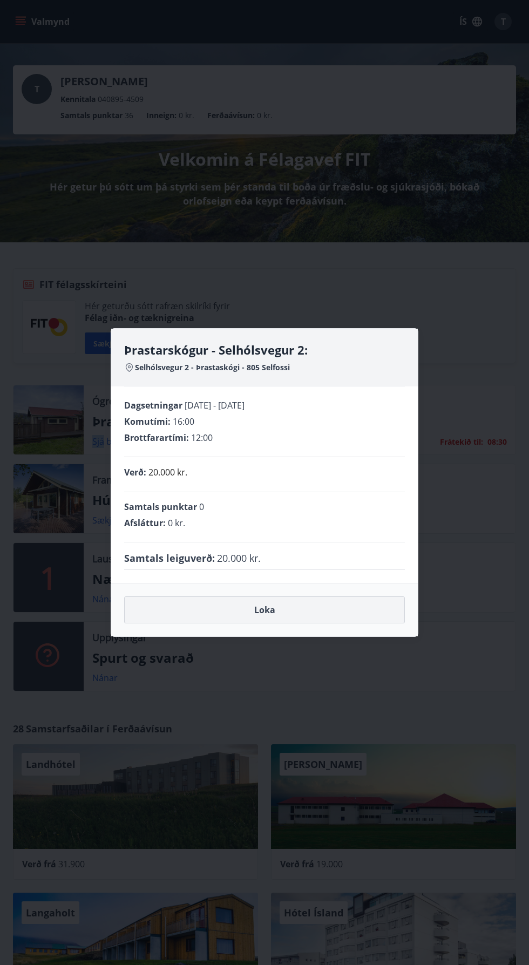
click at [271, 614] on button "Loka" at bounding box center [264, 609] width 281 height 27
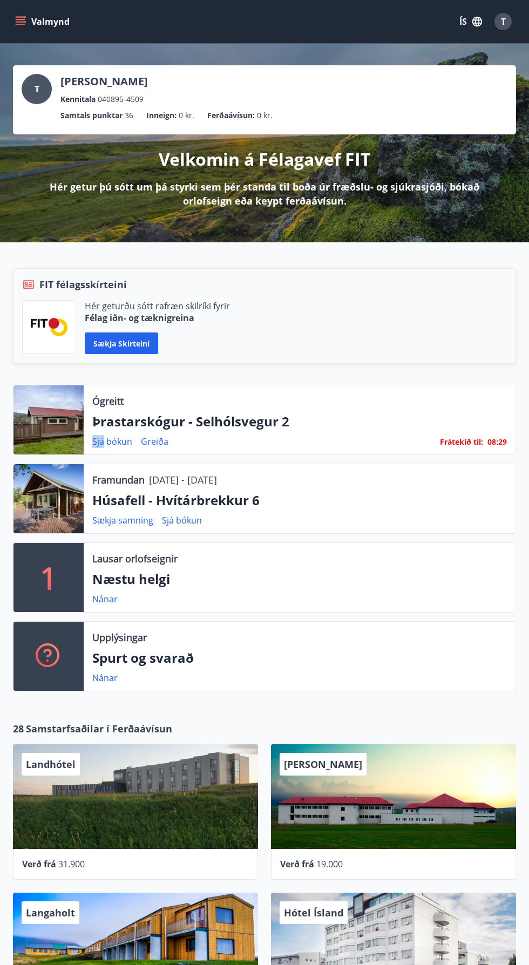
click at [51, 420] on div at bounding box center [48, 419] width 70 height 69
click at [119, 413] on p "Þrastarskógur - Selhólsvegur 2" at bounding box center [299, 421] width 414 height 18
click at [104, 396] on p "Ógreitt" at bounding box center [107, 401] width 31 height 14
click at [167, 445] on link "Greiða" at bounding box center [155, 441] width 28 height 12
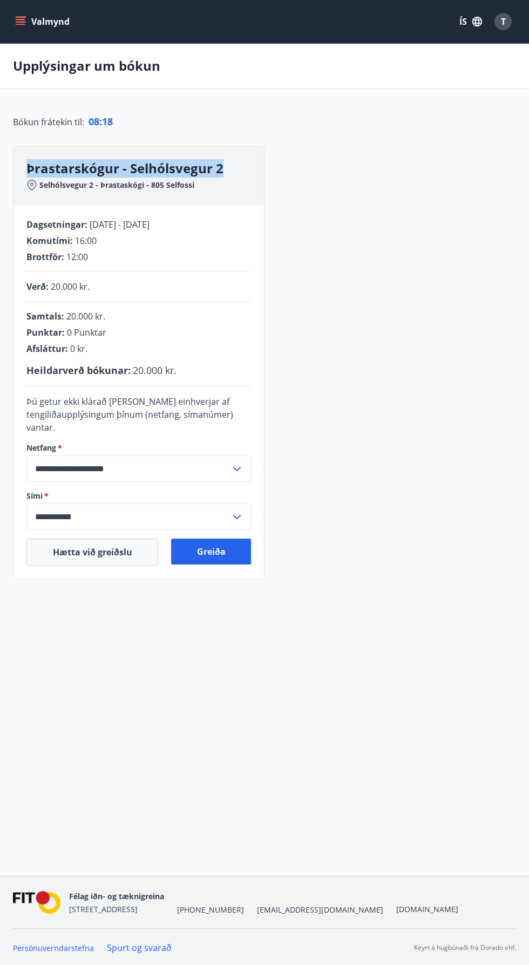
copy h3 "Þrastarskógur - Selhólsvegur 2"
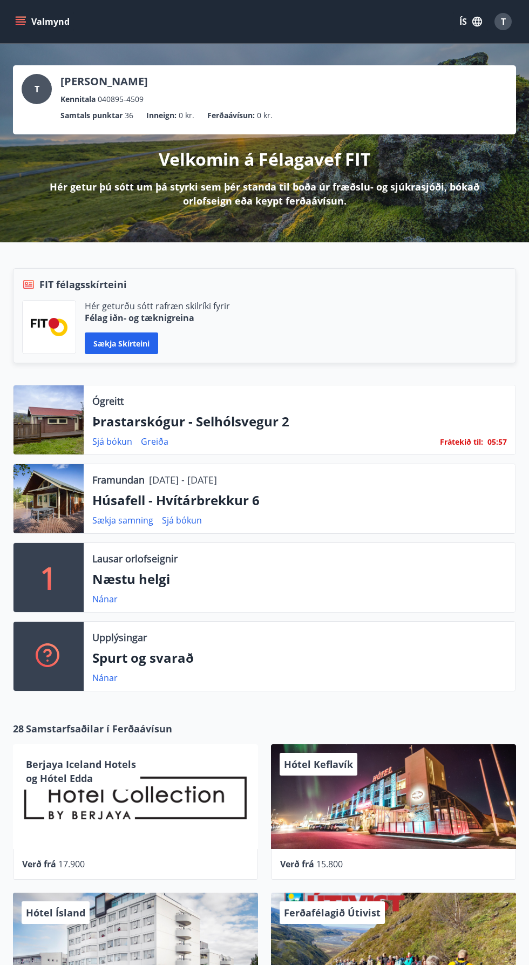
click at [20, 22] on icon "menu" at bounding box center [22, 21] width 12 height 1
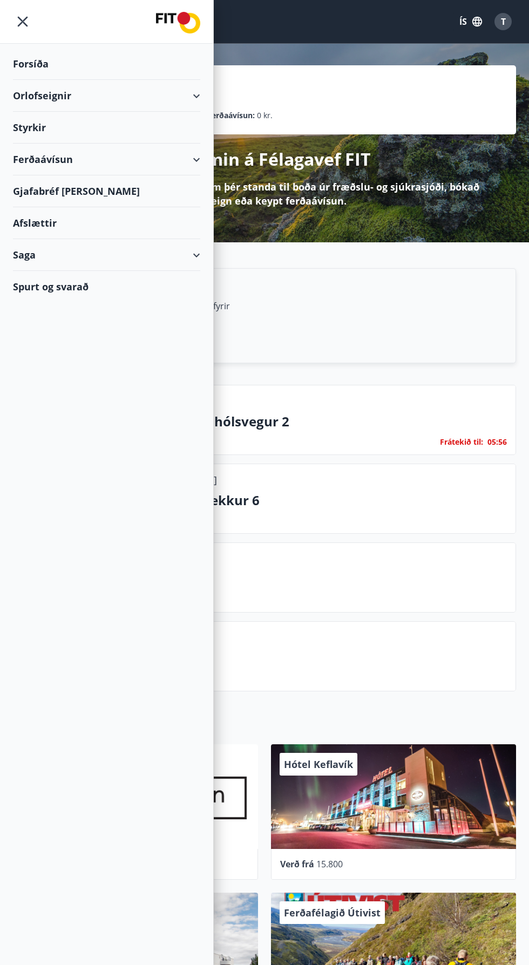
click at [24, 63] on div "Forsíða" at bounding box center [106, 64] width 187 height 32
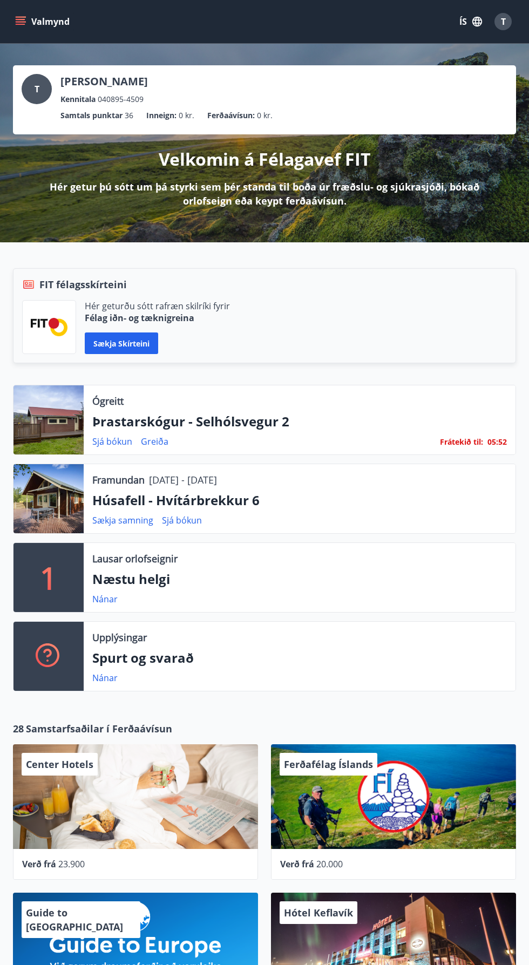
click at [20, 24] on icon "menu" at bounding box center [21, 24] width 10 height 1
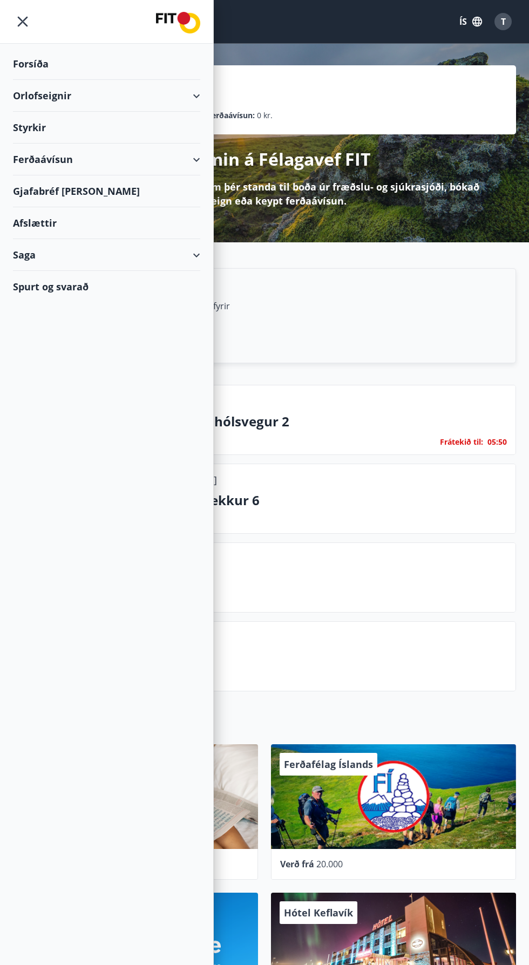
click at [45, 94] on div "Orlofseignir" at bounding box center [106, 96] width 187 height 32
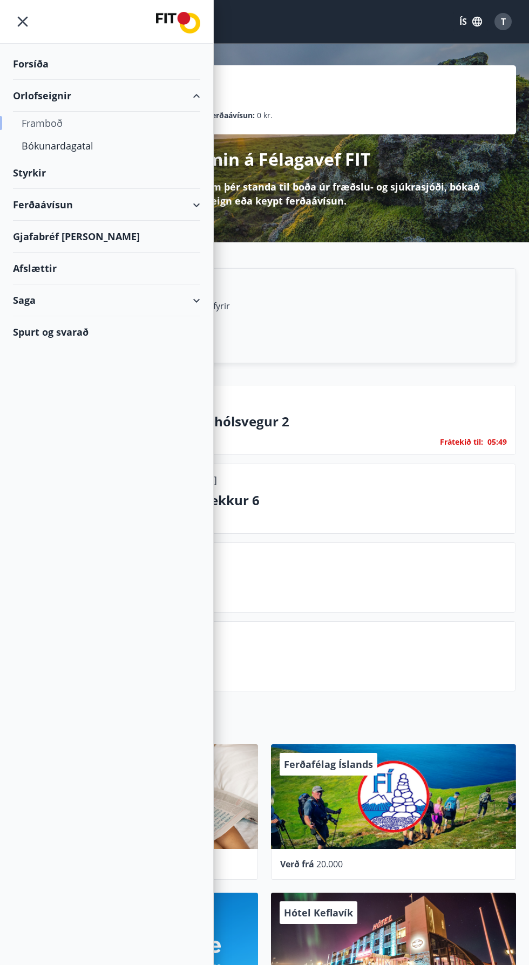
click at [33, 119] on div "Framboð" at bounding box center [107, 123] width 170 height 23
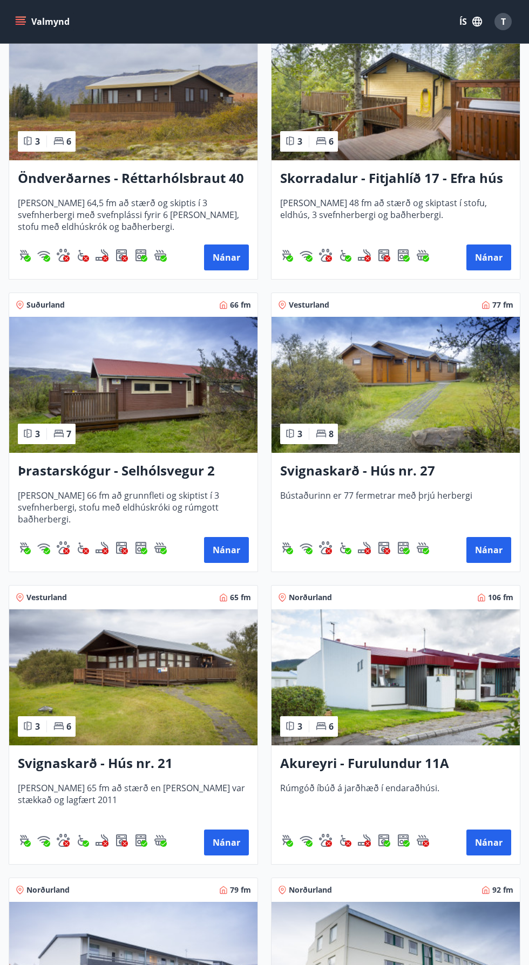
scroll to position [3457, 0]
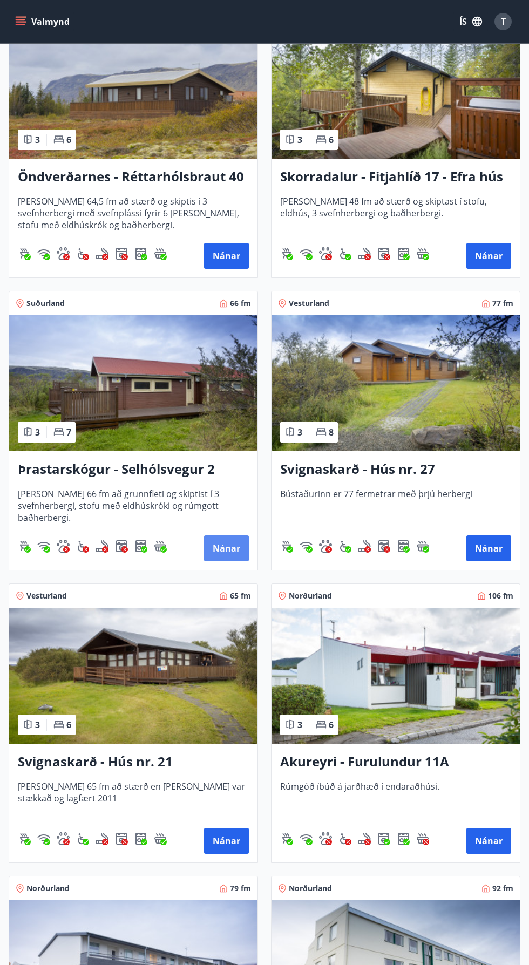
click at [228, 555] on button "Nánar" at bounding box center [226, 548] width 45 height 26
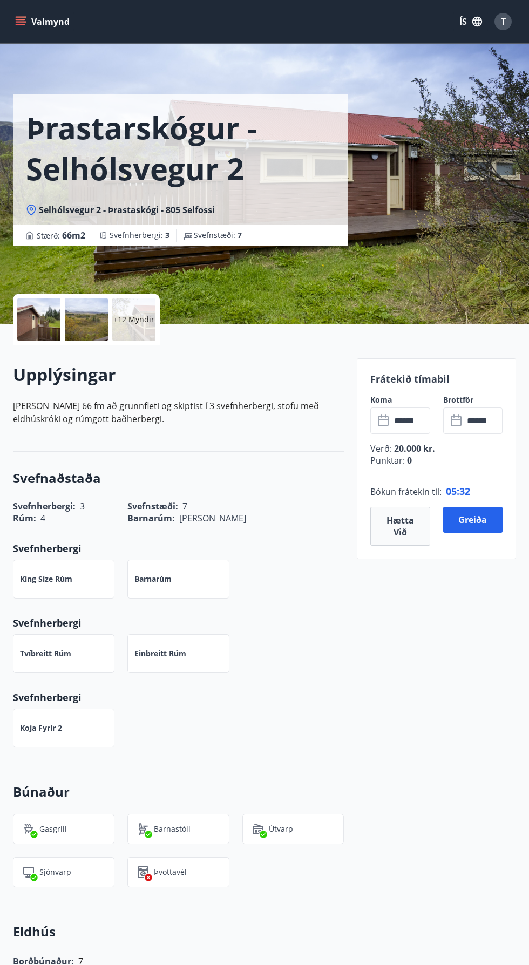
click at [139, 316] on p "+12 Myndir" at bounding box center [133, 319] width 41 height 11
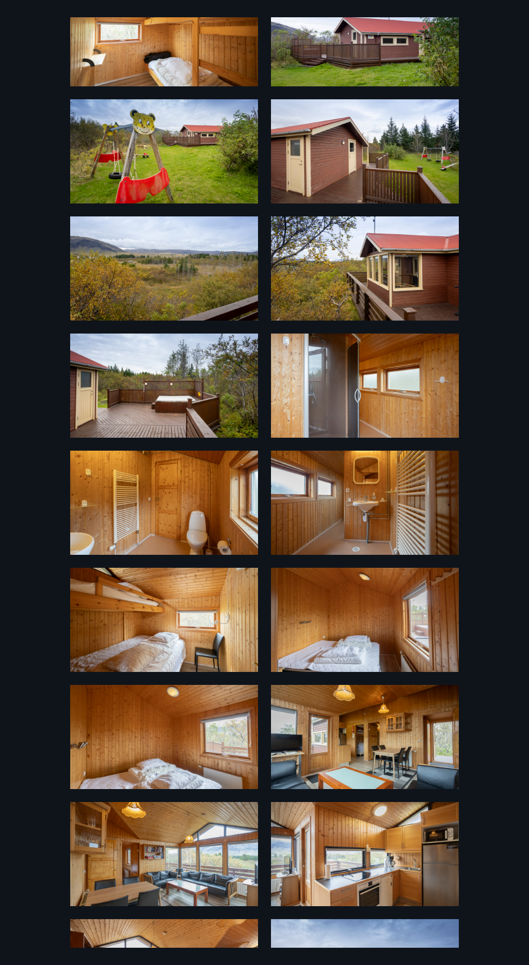
scroll to position [79, 0]
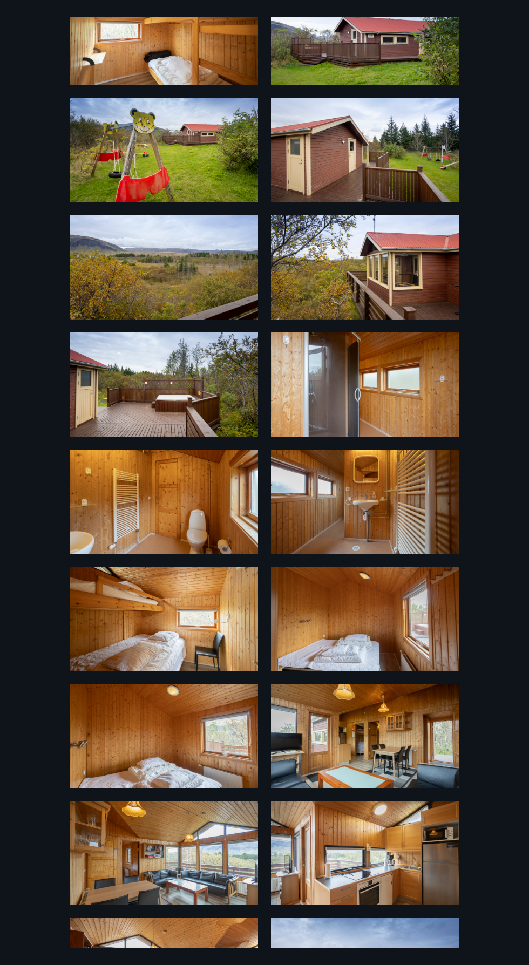
click at [414, 755] on img at bounding box center [365, 736] width 188 height 104
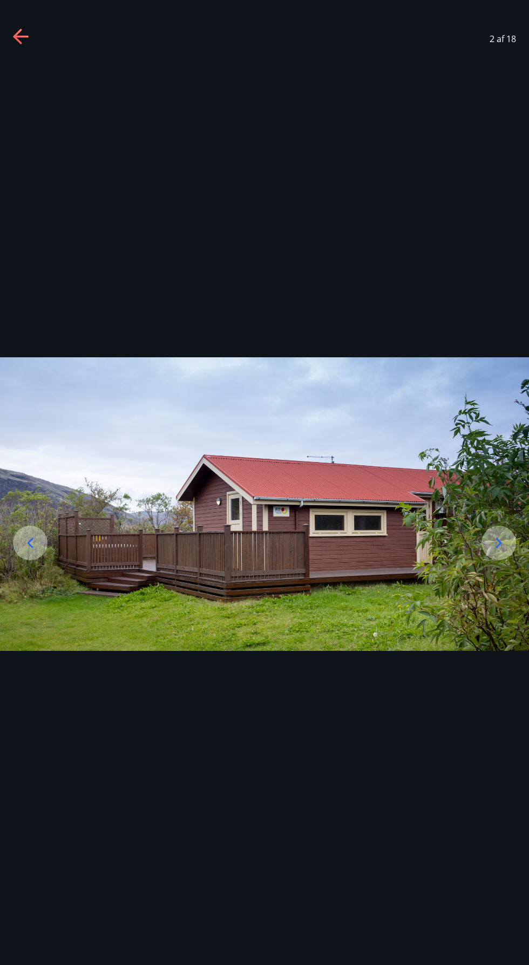
click at [22, 42] on icon at bounding box center [21, 37] width 17 height 17
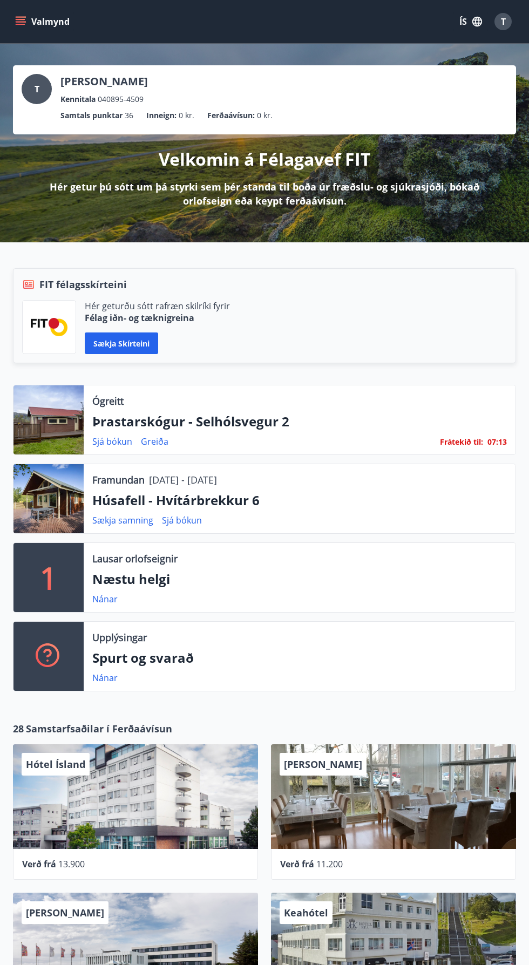
click at [22, 26] on icon "menu" at bounding box center [20, 21] width 11 height 11
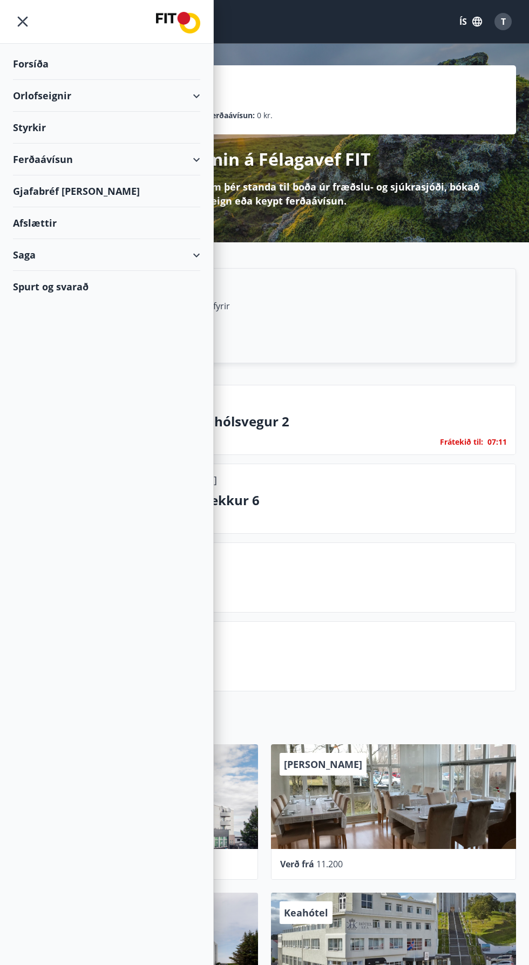
click at [31, 57] on div "Forsíða" at bounding box center [106, 64] width 187 height 32
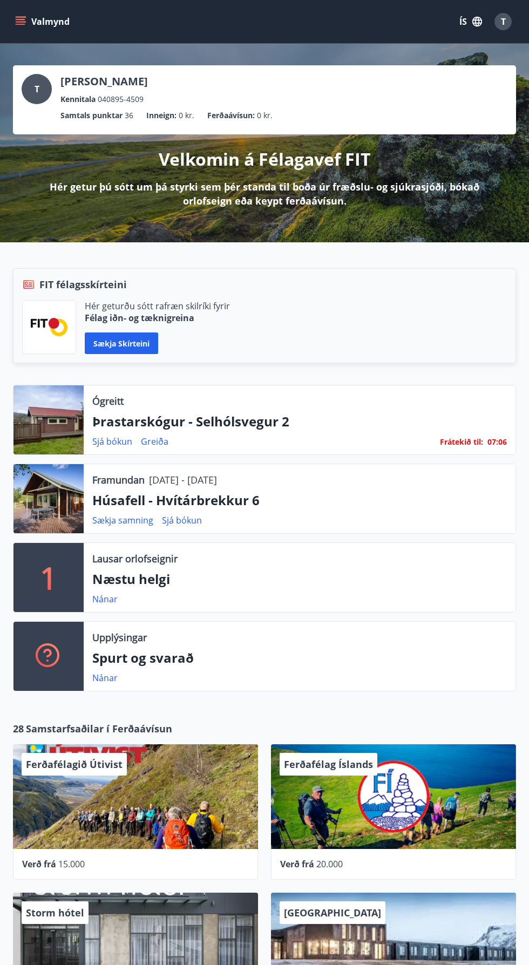
click at [21, 17] on icon "menu" at bounding box center [22, 17] width 12 height 1
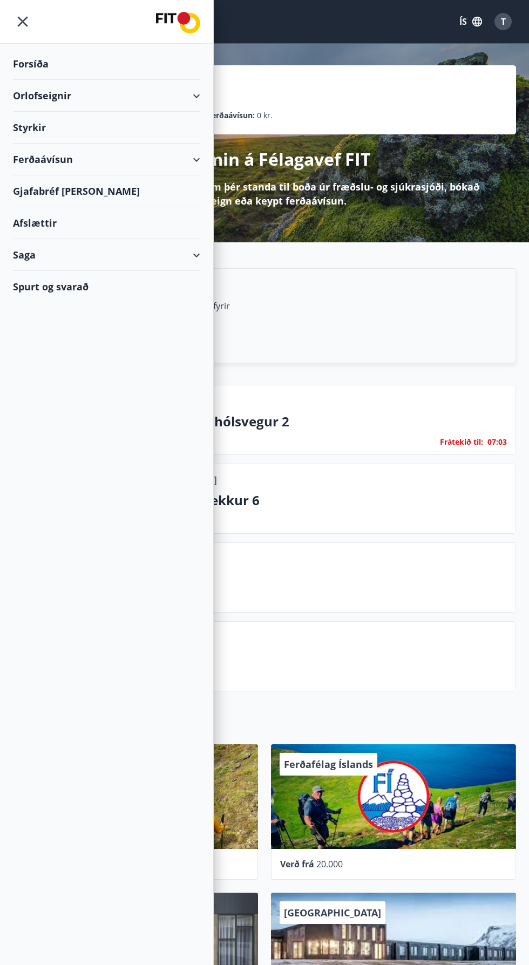
click at [32, 95] on div "Orlofseignir" at bounding box center [106, 96] width 187 height 32
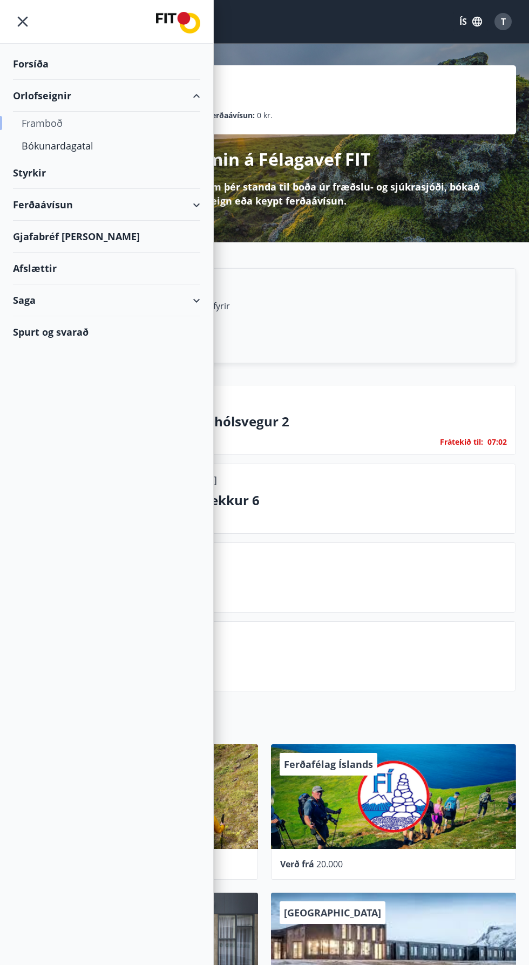
click at [40, 119] on div "Framboð" at bounding box center [107, 123] width 170 height 23
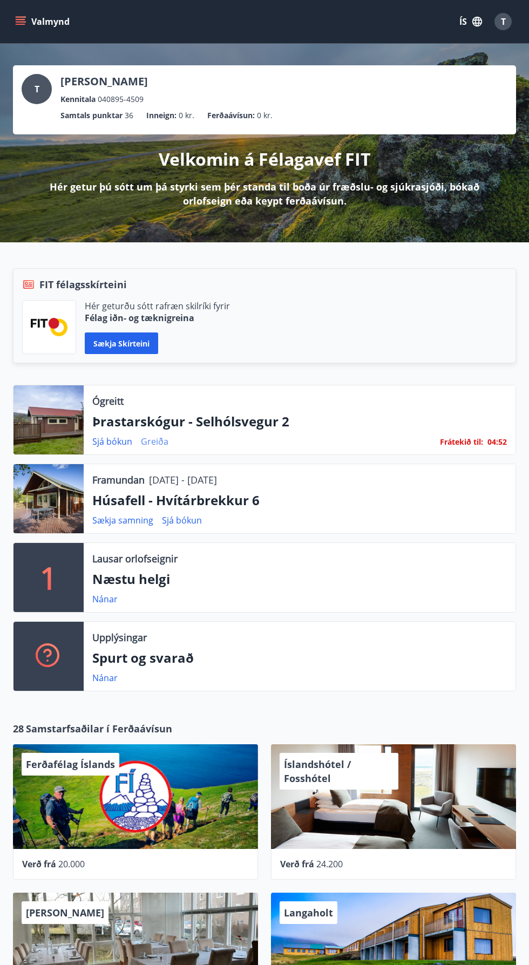
click at [143, 443] on link "Greiða" at bounding box center [155, 441] width 28 height 12
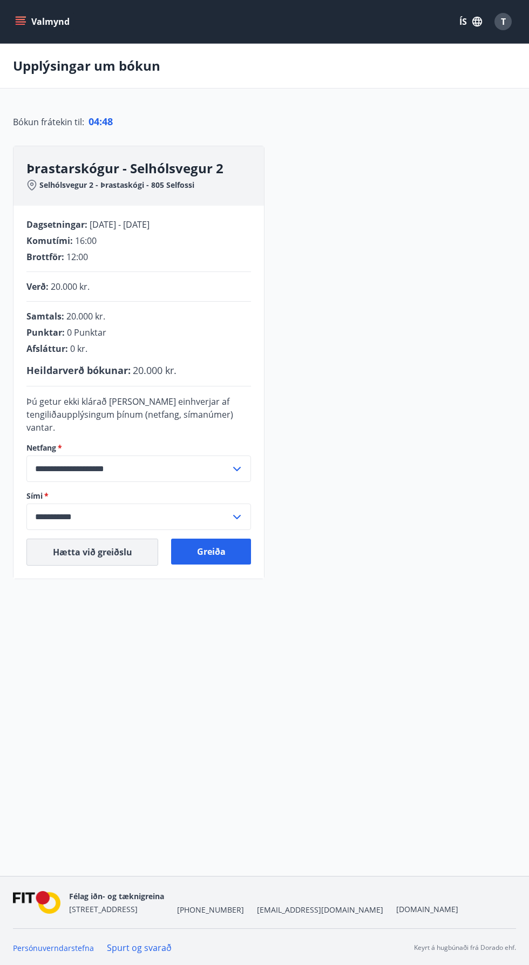
click at [70, 552] on button "Hætta við greiðslu" at bounding box center [92, 551] width 132 height 27
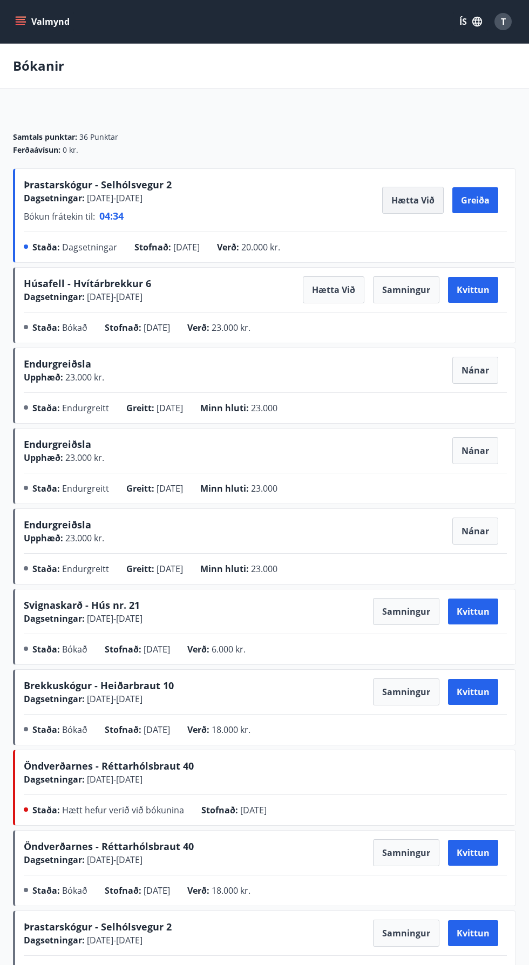
click at [400, 197] on button "Hætta við" at bounding box center [412, 200] width 61 height 27
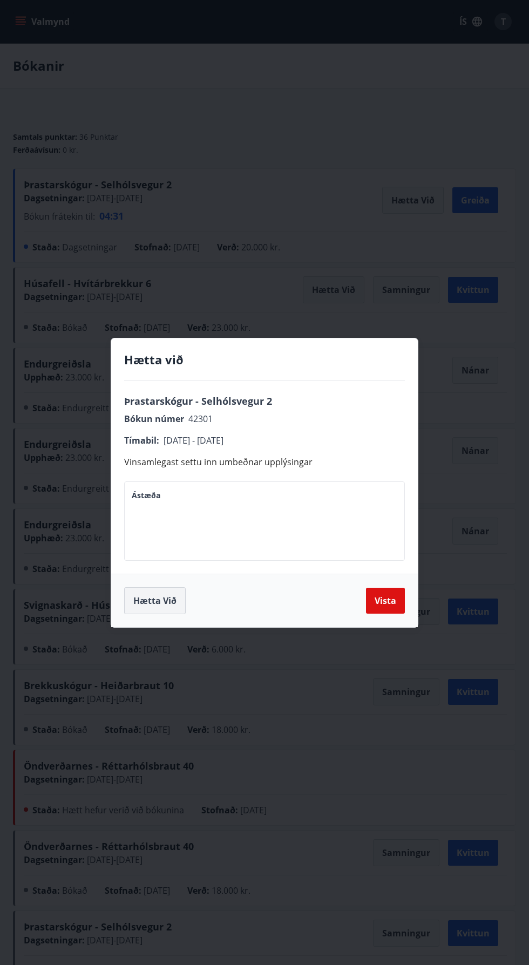
click at [158, 600] on button "Hætta við" at bounding box center [154, 600] width 61 height 27
